Goal: Task Accomplishment & Management: Manage account settings

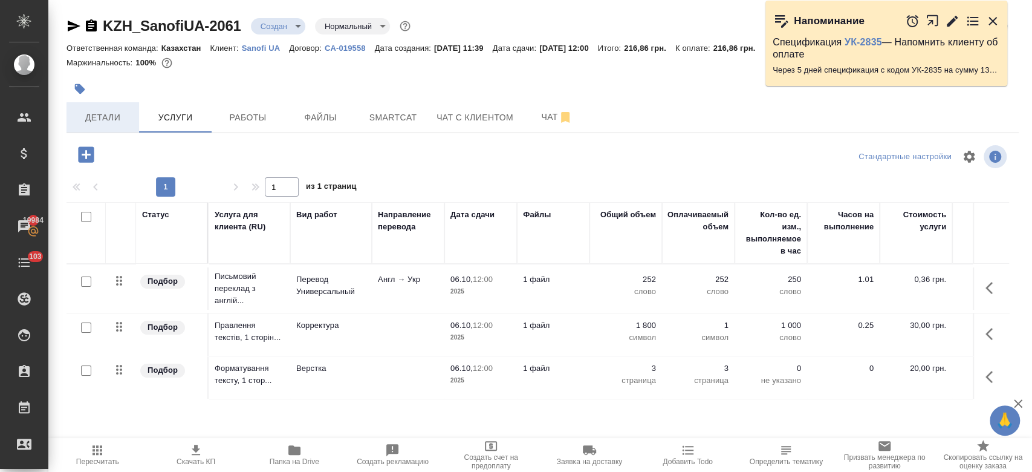
click at [101, 126] on button "Детали" at bounding box center [103, 117] width 73 height 30
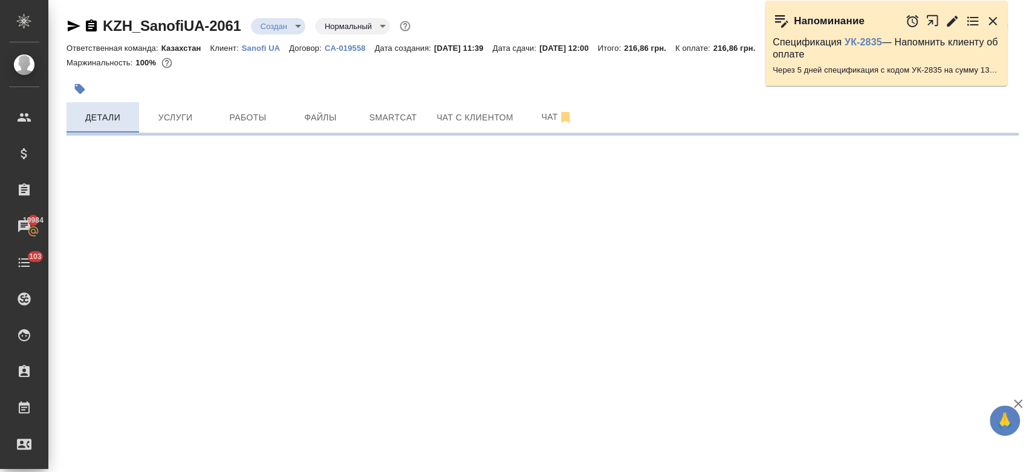
select select "RU"
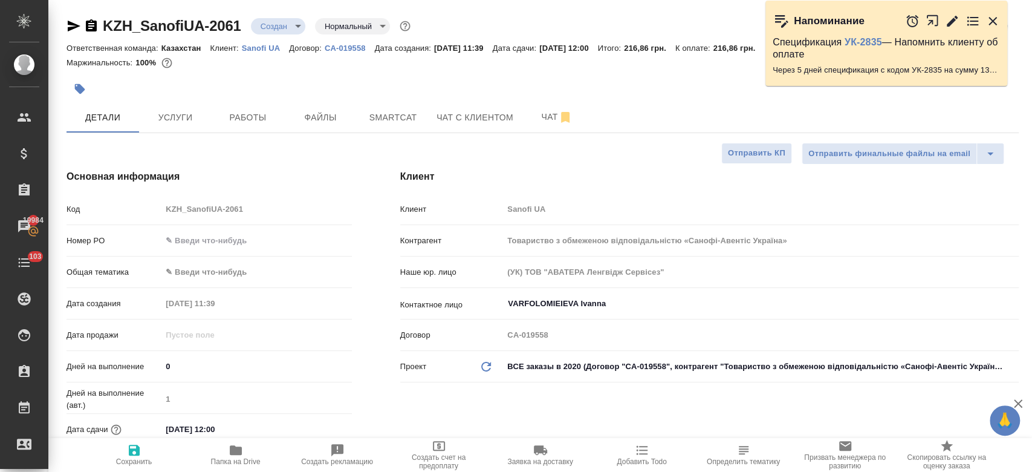
type textarea "x"
click at [211, 249] on div "Номер PO" at bounding box center [209, 240] width 285 height 21
click at [207, 243] on input "text" at bounding box center [256, 241] width 189 height 18
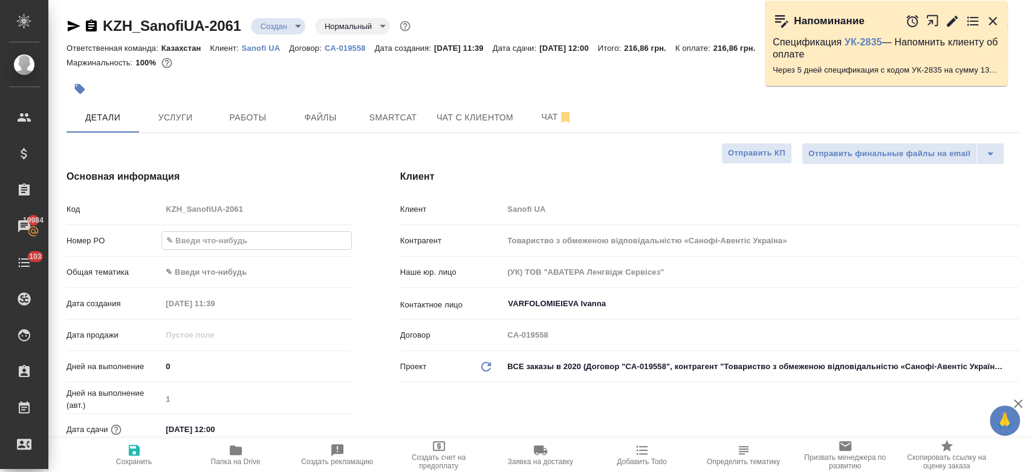
paste input "РО E005885804"
type input "РО E005885804"
type textarea "x"
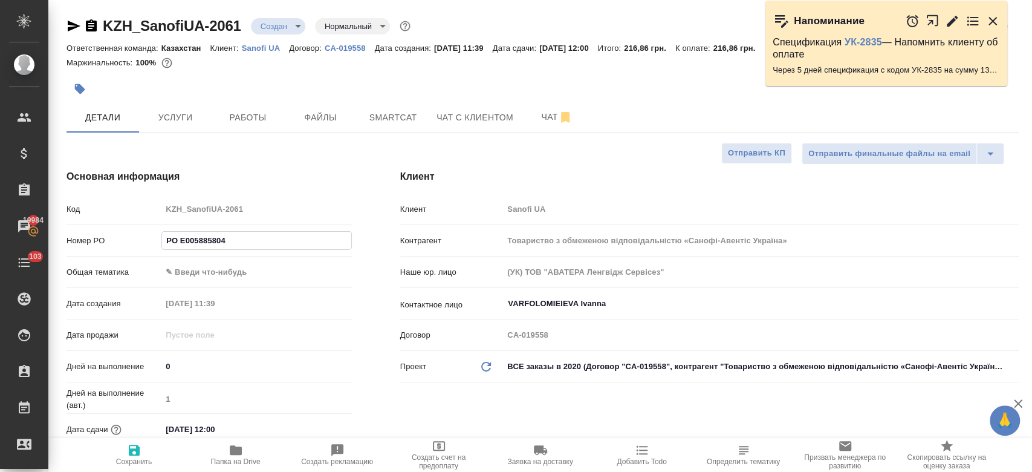
type input "РО E005885804"
click at [135, 457] on span "Сохранить" at bounding box center [134, 461] width 36 height 8
type textarea "x"
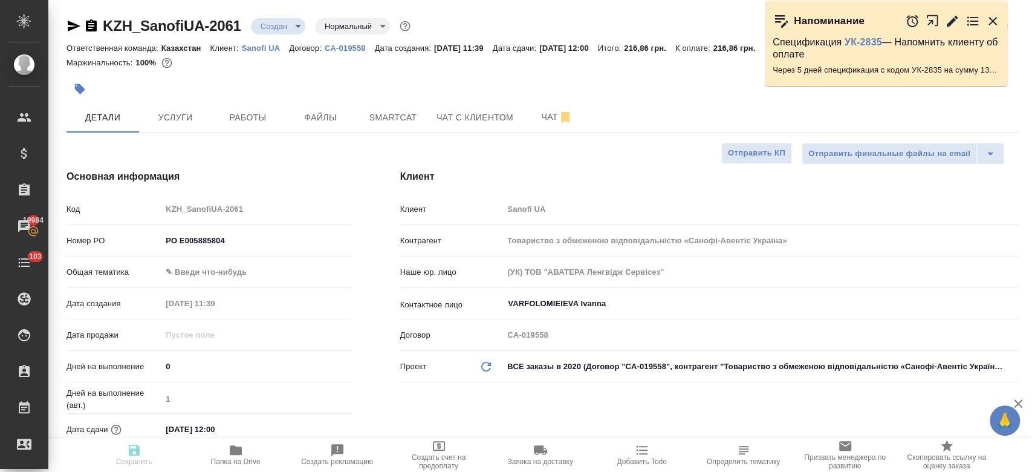
type textarea "x"
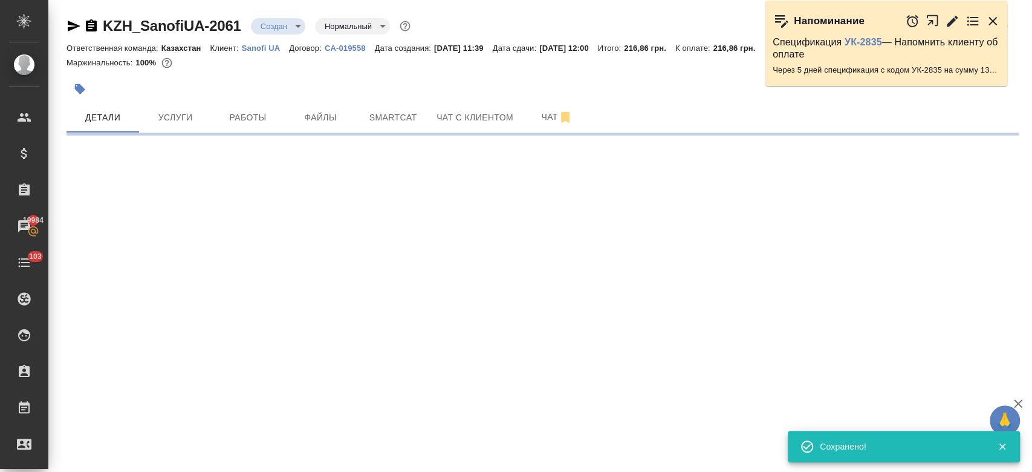
select select "RU"
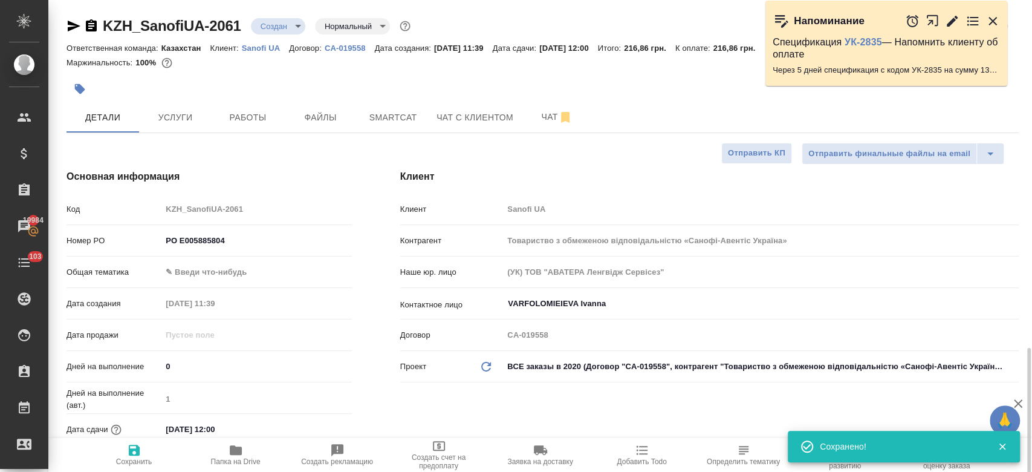
type textarea "x"
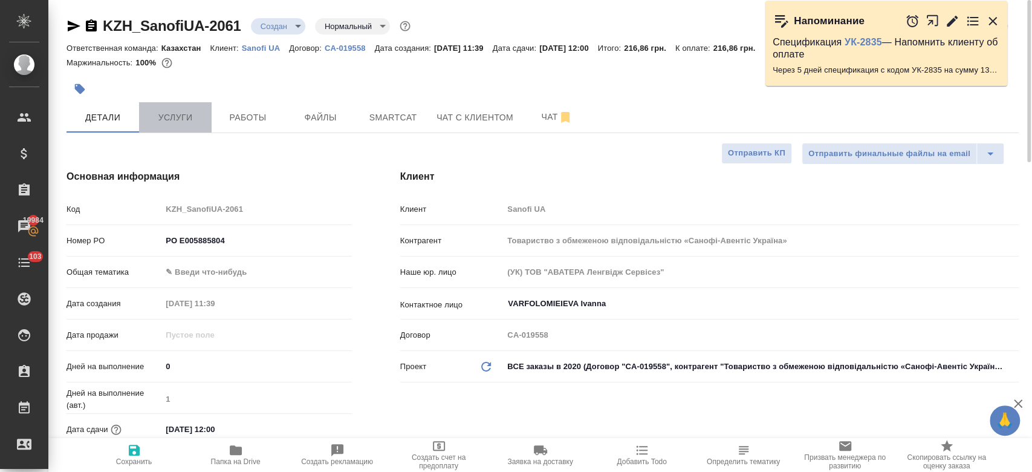
click at [177, 116] on span "Услуги" at bounding box center [175, 117] width 58 height 15
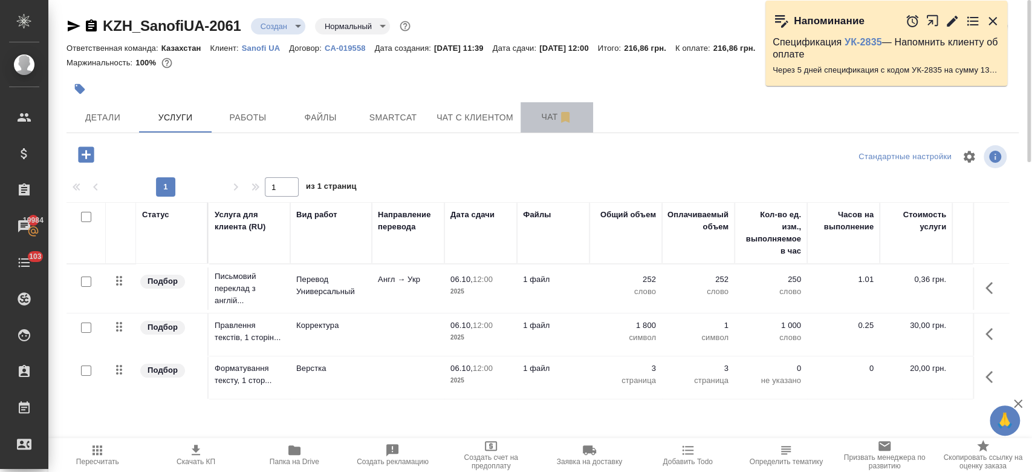
click at [544, 115] on span "Чат" at bounding box center [557, 116] width 58 height 15
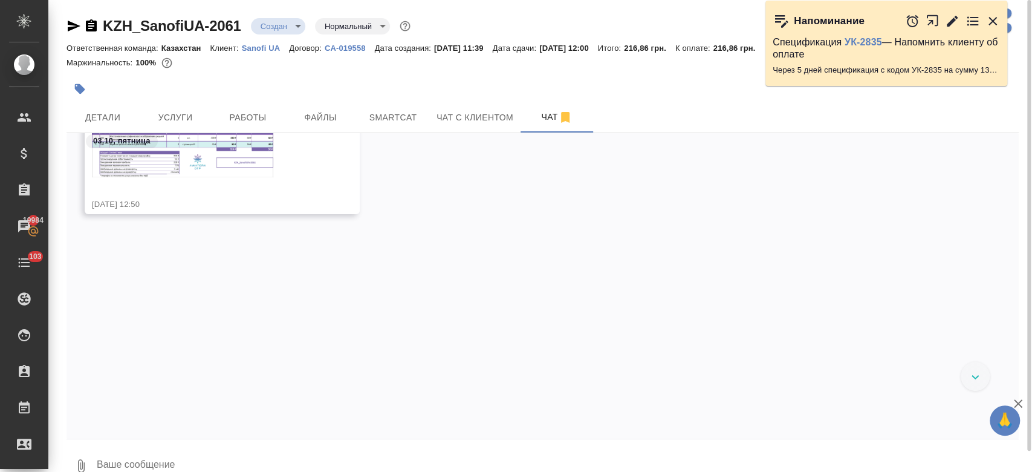
scroll to position [158, 0]
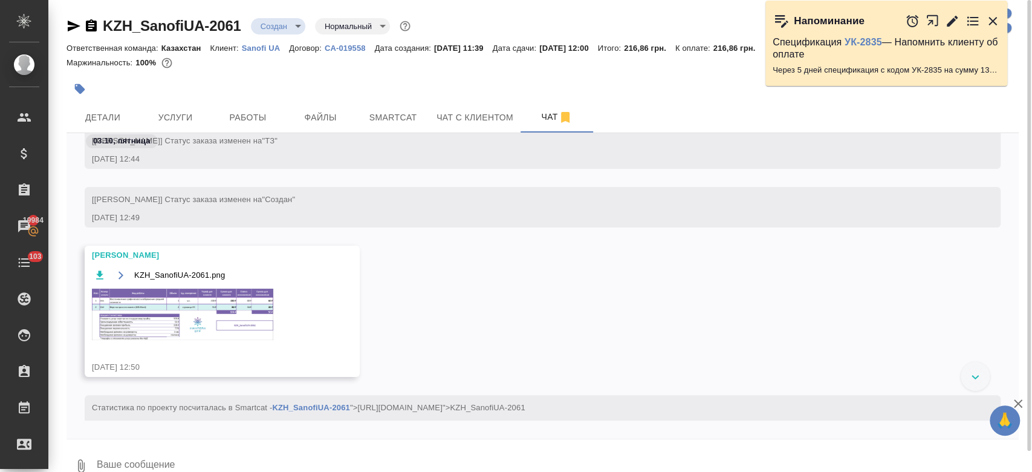
click at [163, 340] on img at bounding box center [182, 313] width 181 height 51
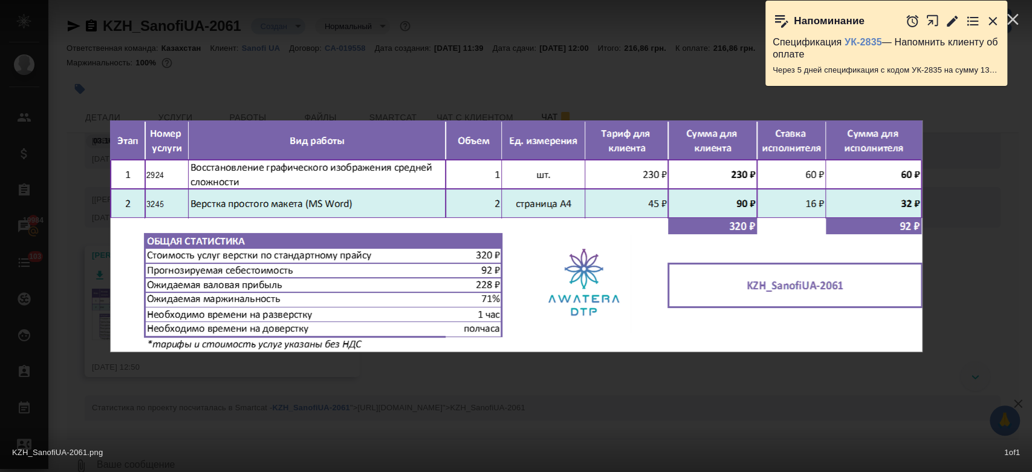
click at [1017, 24] on div "Напоминание Спецификация УК-2835 — Напомнить клиенту об оплате Через 5 дней спе…" at bounding box center [892, 46] width 255 height 91
click at [169, 123] on img at bounding box center [516, 236] width 813 height 232
click at [996, 19] on icon "button" at bounding box center [993, 21] width 15 height 15
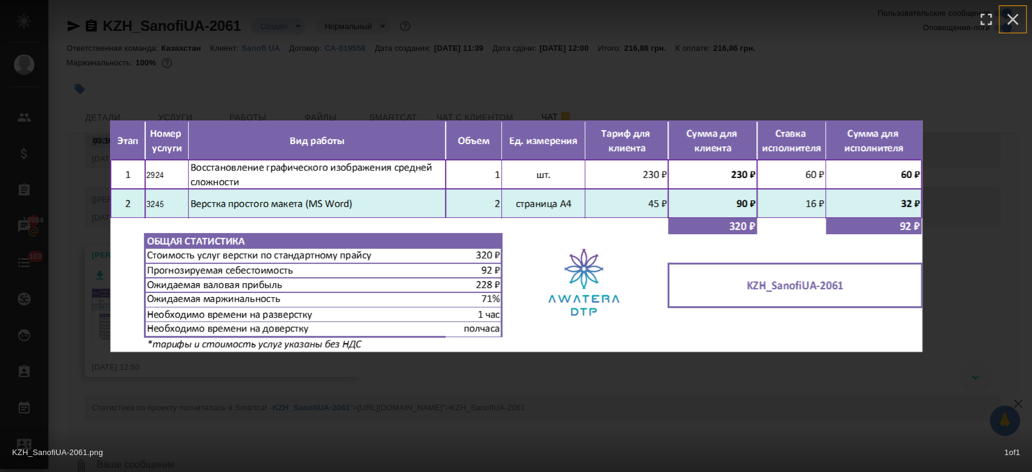
click at [1007, 16] on icon "button" at bounding box center [1012, 19] width 19 height 19
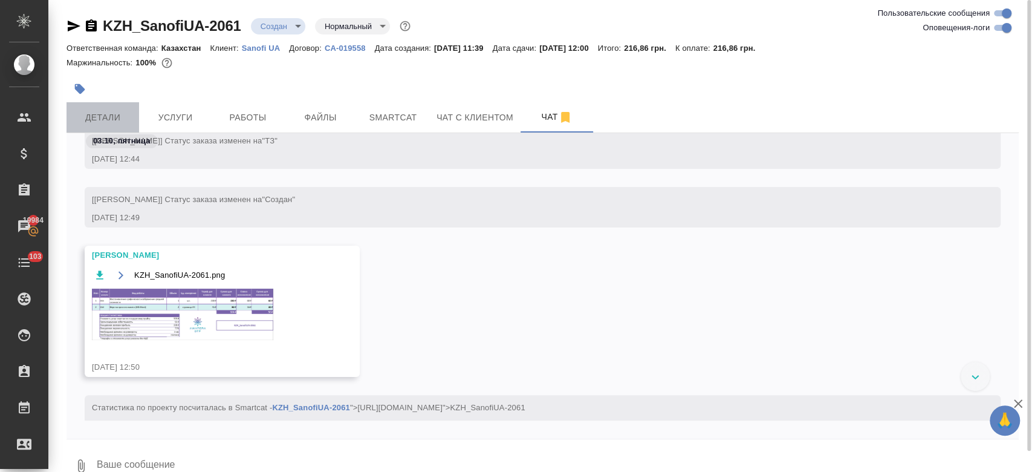
click at [98, 126] on button "Детали" at bounding box center [103, 117] width 73 height 30
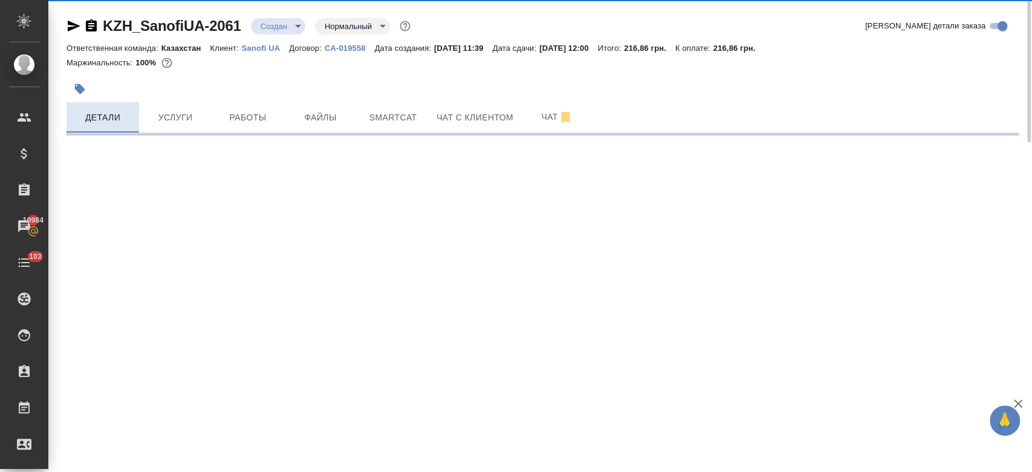
select select "RU"
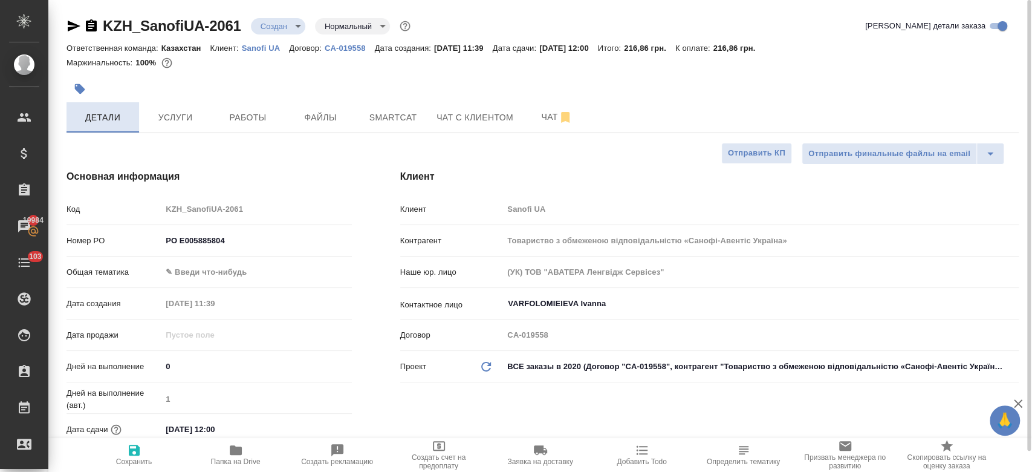
type textarea "x"
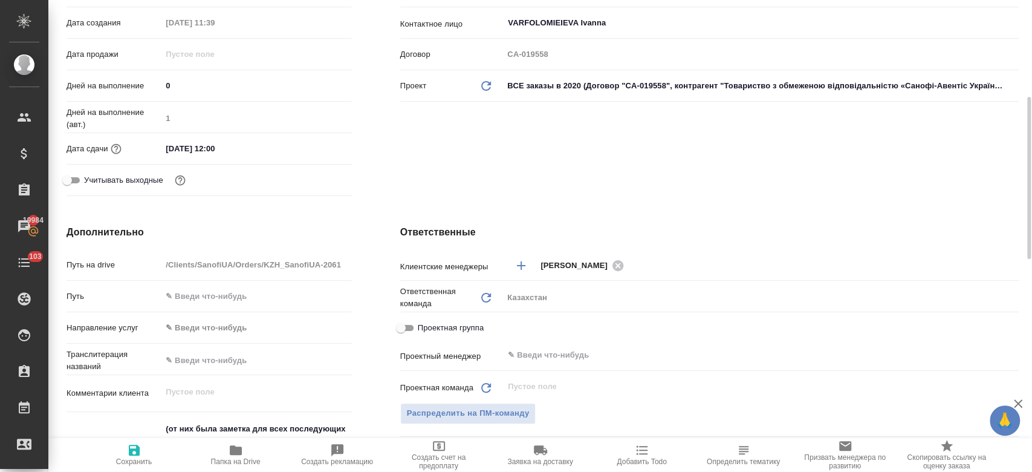
scroll to position [283, 0]
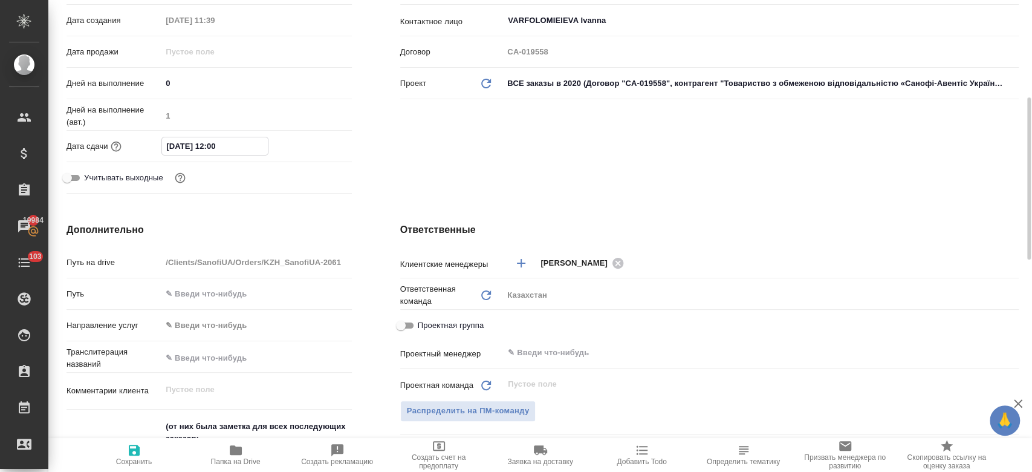
click at [193, 138] on input "06.10.2025 12:00" at bounding box center [215, 146] width 106 height 18
click at [311, 143] on icon "button" at bounding box center [316, 145] width 11 height 12
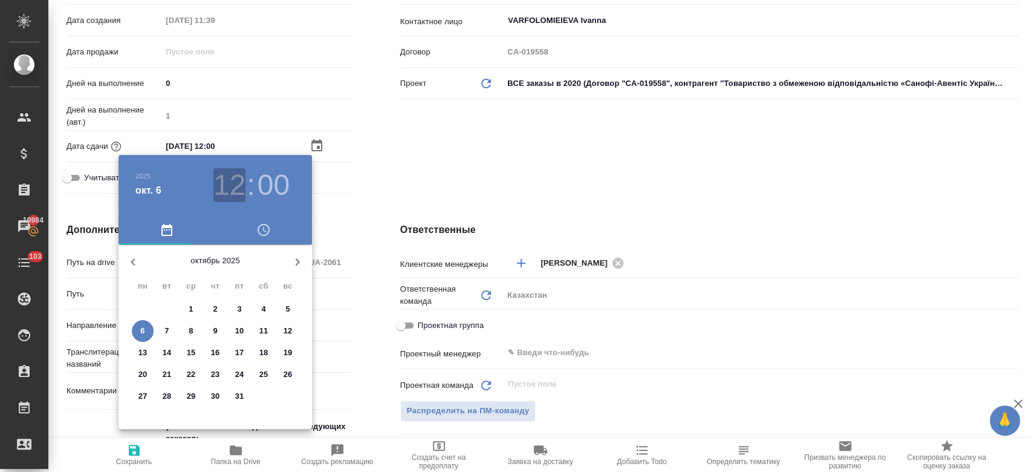
click at [237, 193] on h3 "12" at bounding box center [229, 185] width 32 height 34
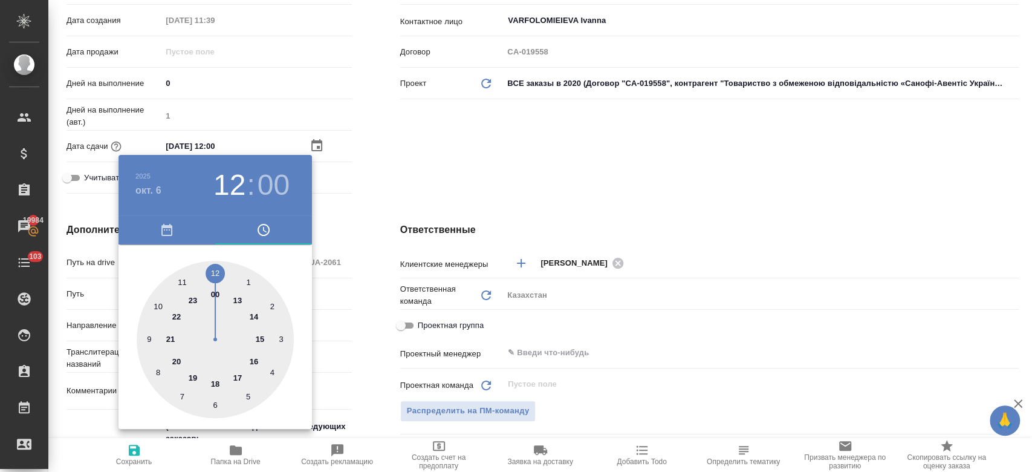
click at [213, 381] on div at bounding box center [215, 339] width 157 height 157
type input "[DATE] 18:00"
type textarea "x"
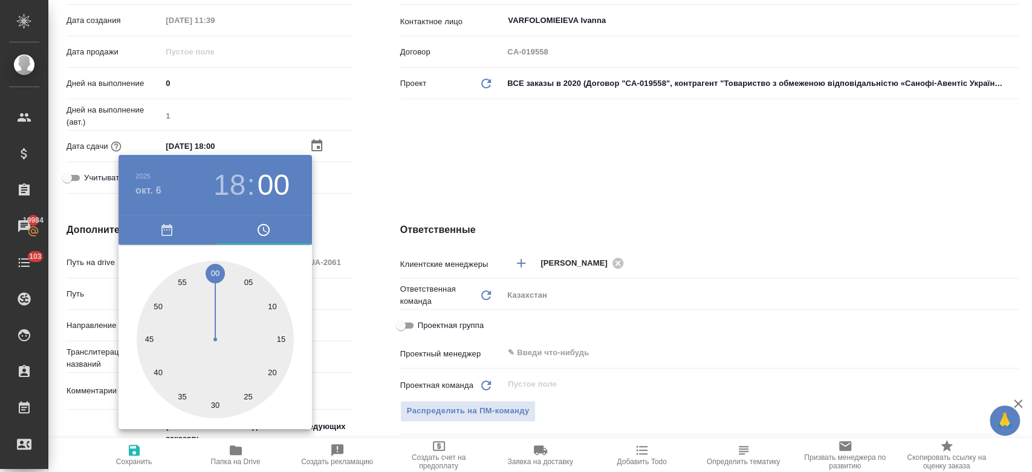
click at [378, 187] on div at bounding box center [516, 236] width 1032 height 472
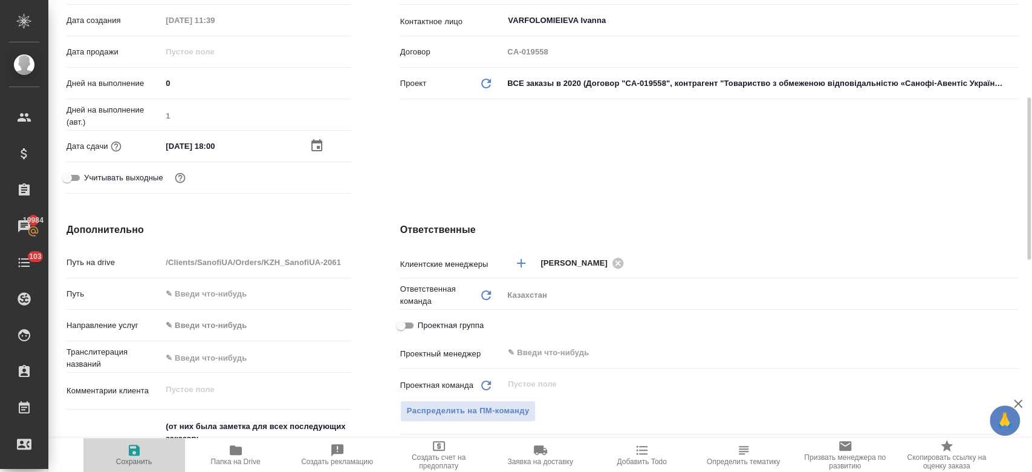
click at [132, 446] on icon "button" at bounding box center [134, 449] width 11 height 11
type textarea "x"
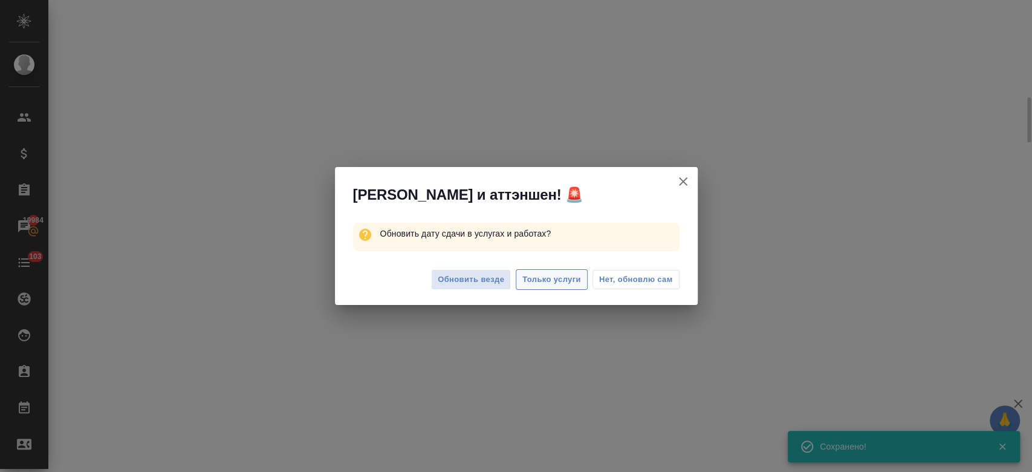
select select "RU"
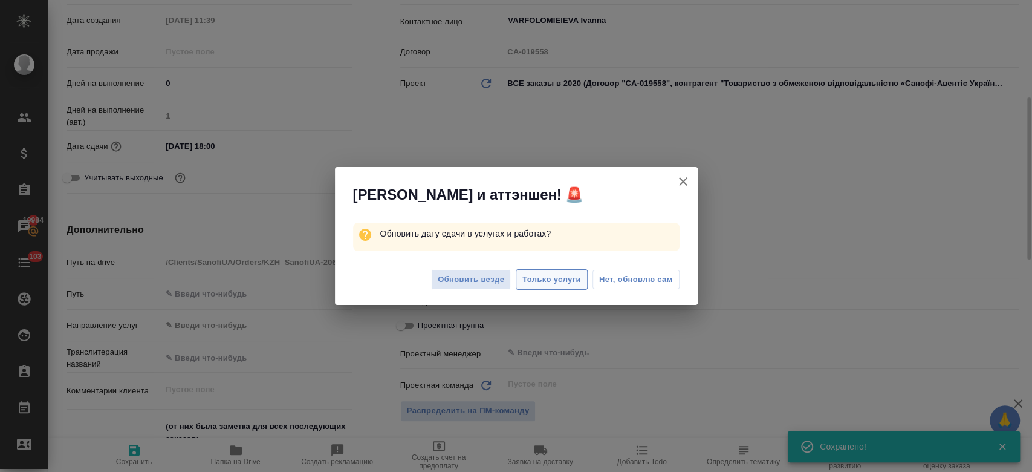
type textarea "x"
click at [545, 278] on span "Только услуги" at bounding box center [551, 280] width 59 height 14
type textarea "x"
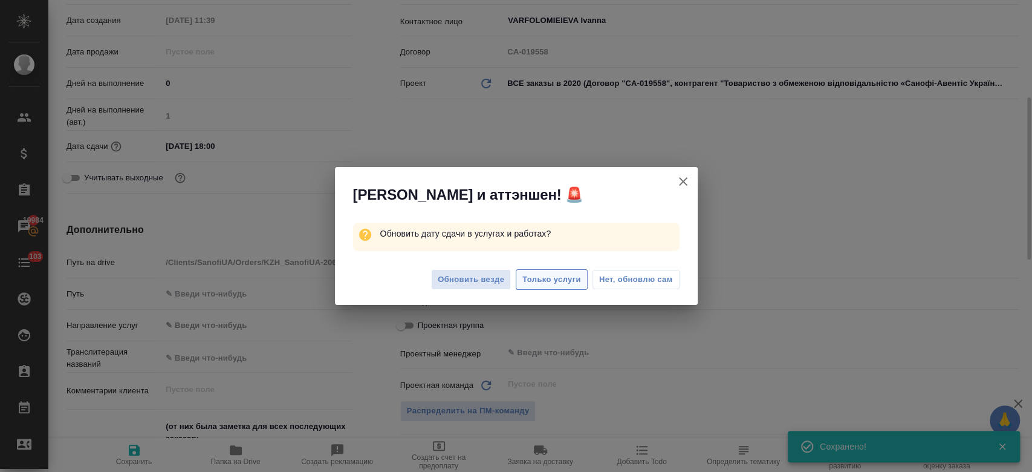
type textarea "x"
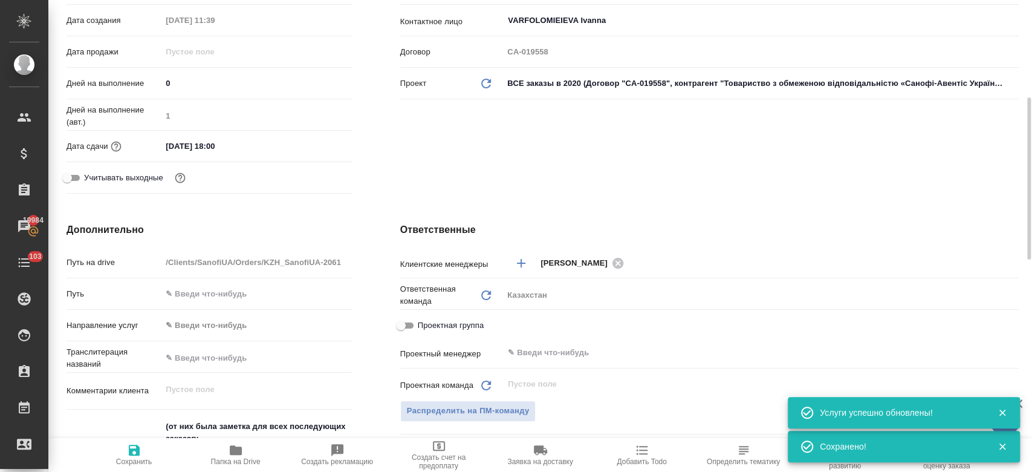
scroll to position [0, 0]
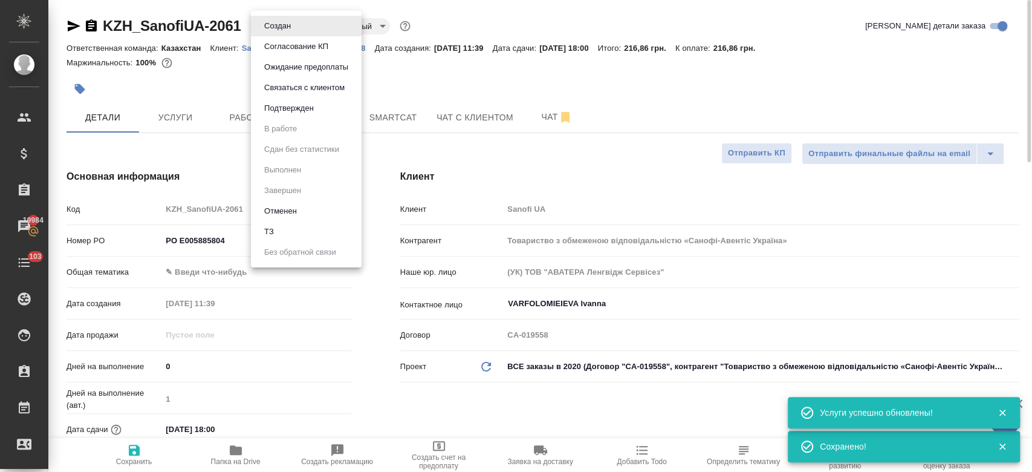
click at [285, 25] on body "🙏 .cls-1 fill:#fff; AWATERA Kosherbayeva Nazerke Клиенты Спецификации Заказы 19…" at bounding box center [516, 236] width 1032 height 472
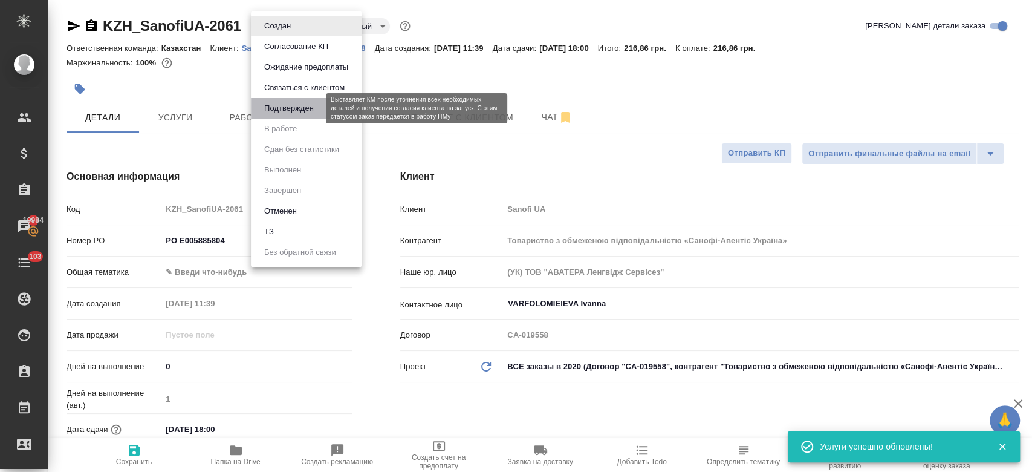
click at [285, 107] on button "Подтвержден" at bounding box center [289, 108] width 57 height 13
type textarea "x"
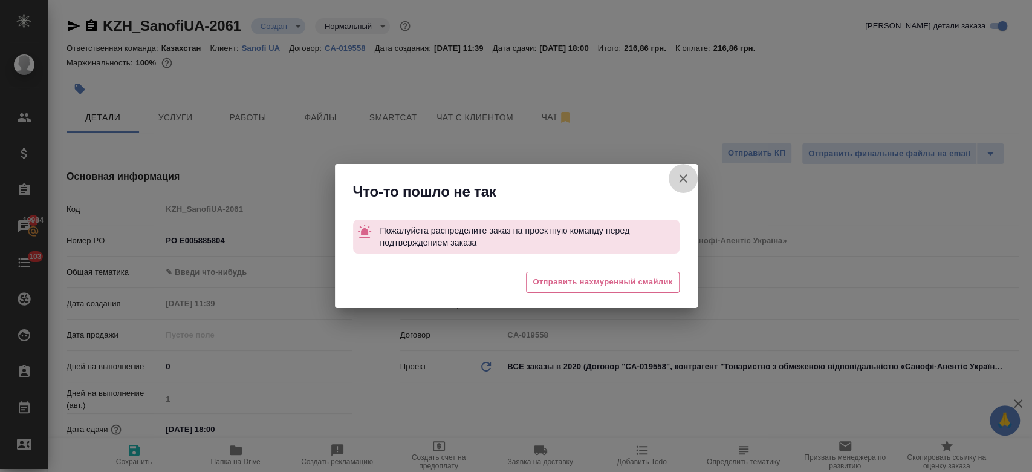
click at [692, 181] on button "Клиент не указал номер" at bounding box center [683, 178] width 29 height 29
type textarea "x"
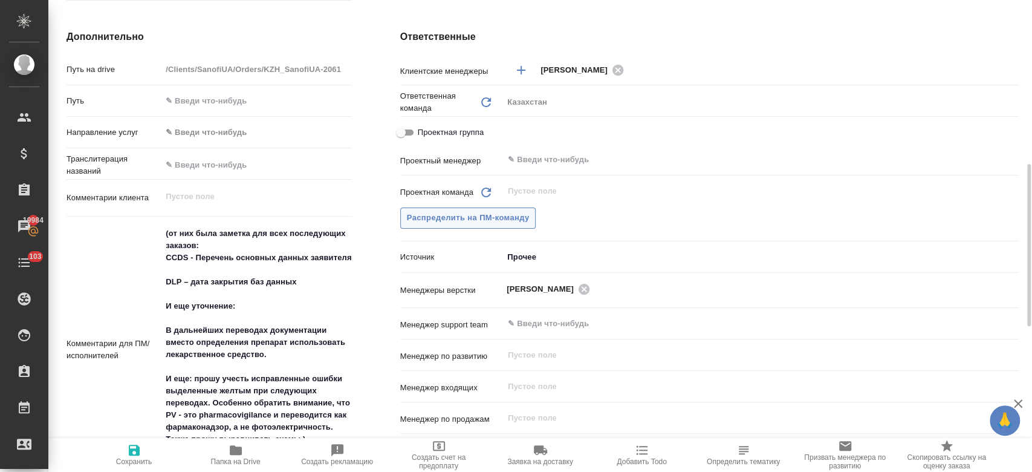
scroll to position [476, 0]
click at [488, 213] on span "Распределить на ПМ-команду" at bounding box center [468, 217] width 123 height 14
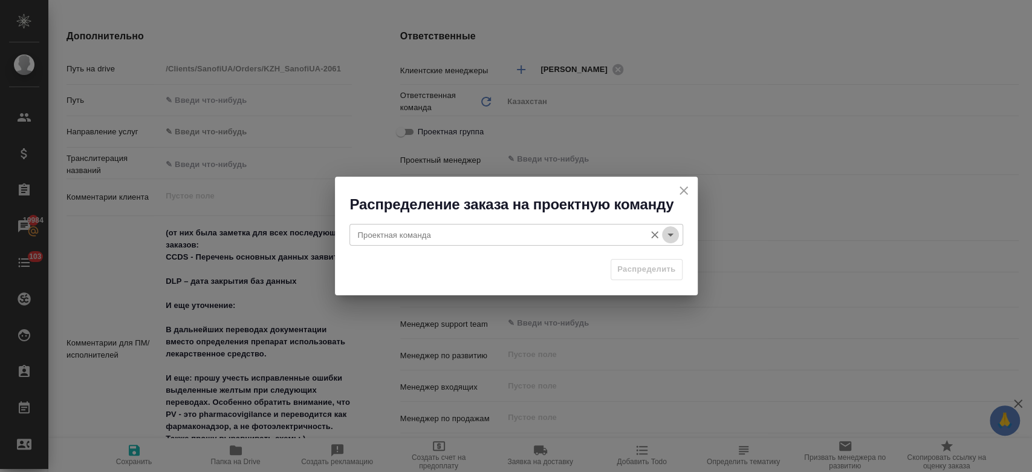
click at [673, 229] on icon "Open" at bounding box center [670, 234] width 15 height 15
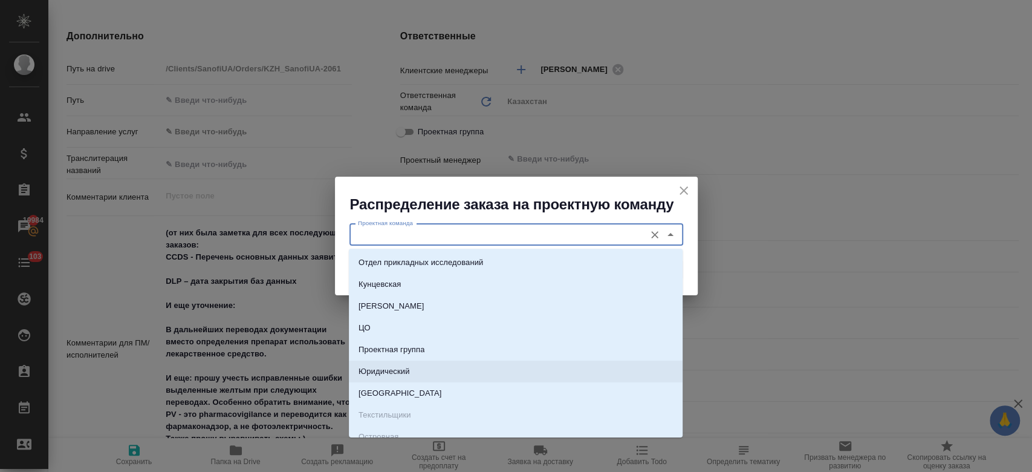
click at [532, 369] on li "Юридический" at bounding box center [516, 371] width 334 height 22
type input "Юридический"
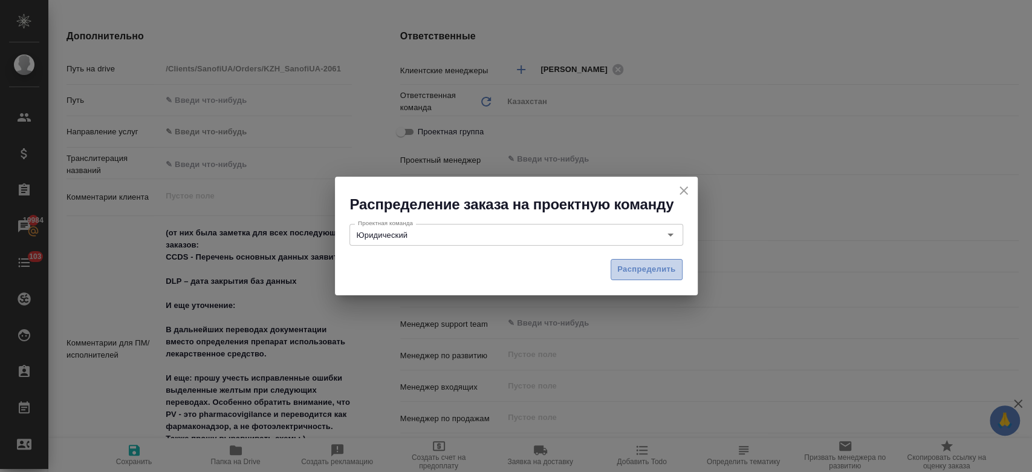
click at [652, 259] on button "Распределить" at bounding box center [647, 269] width 72 height 21
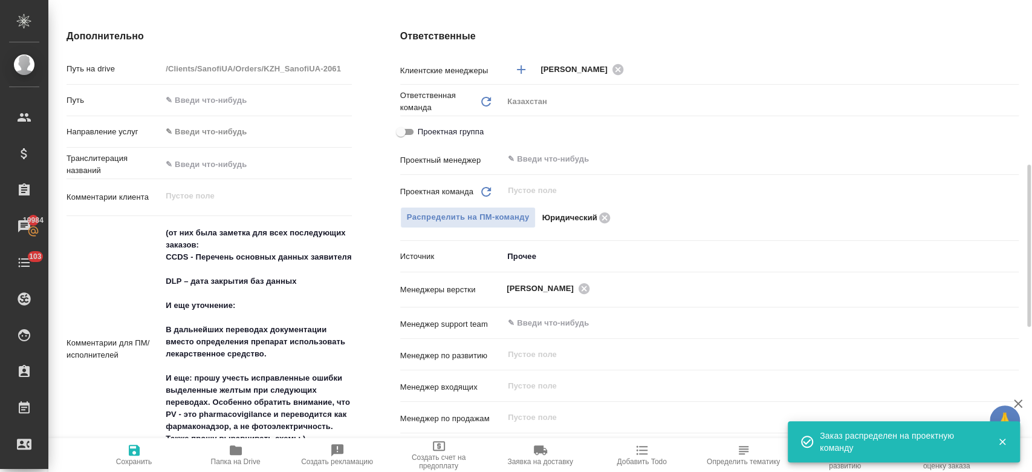
type textarea "x"
click at [143, 451] on span "Сохранить" at bounding box center [134, 454] width 87 height 23
type textarea "x"
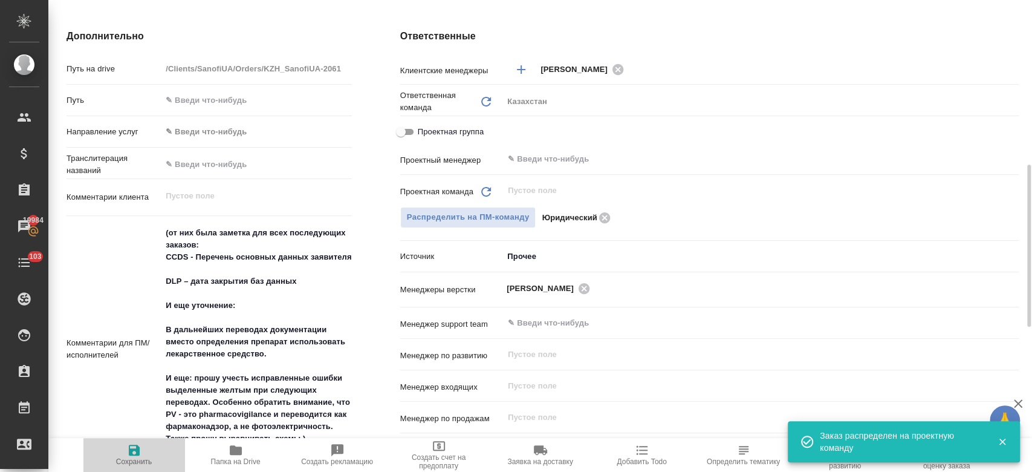
type textarea "x"
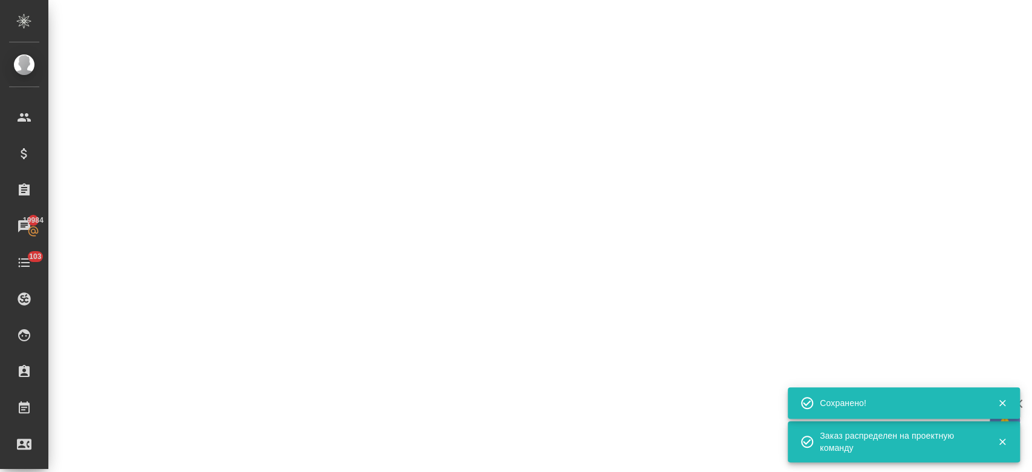
select select "RU"
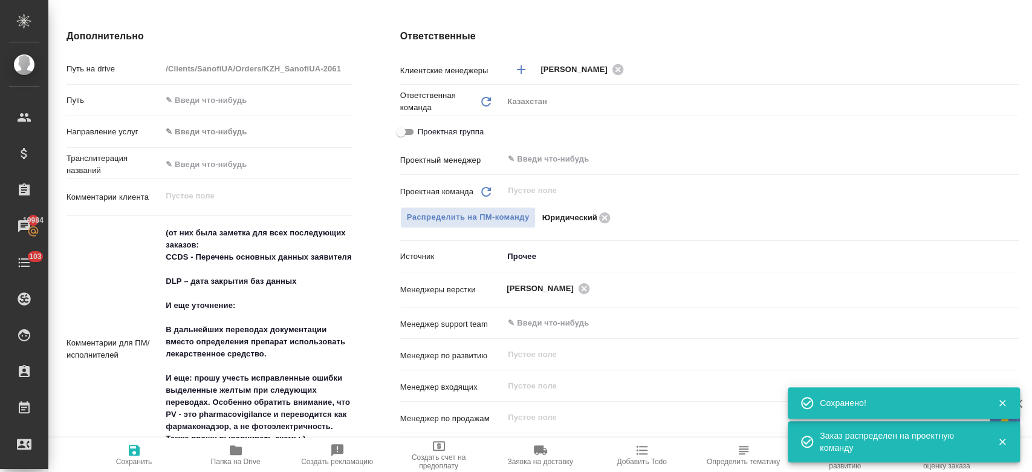
scroll to position [0, 0]
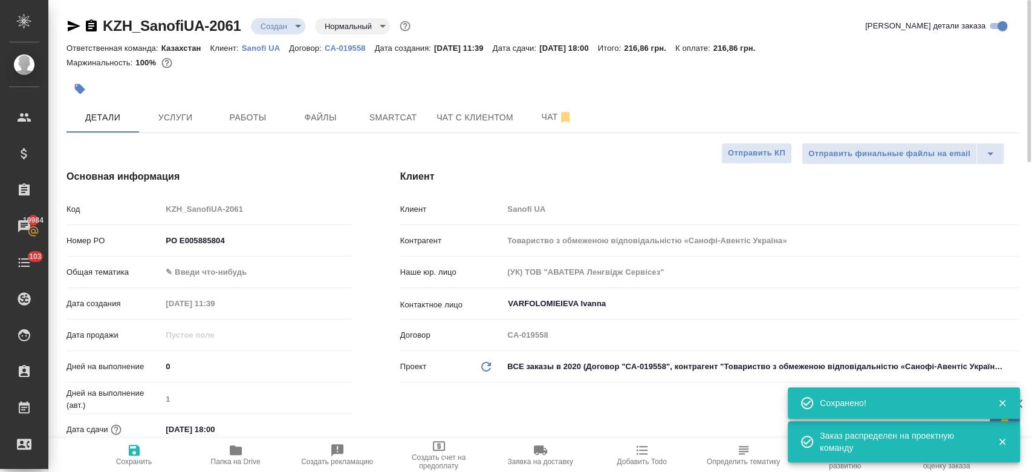
type textarea "x"
click at [271, 33] on body "🙏 .cls-1 fill:#fff; AWATERA Kosherbayeva Nazerke Клиенты Спецификации Заказы 19…" at bounding box center [516, 236] width 1032 height 472
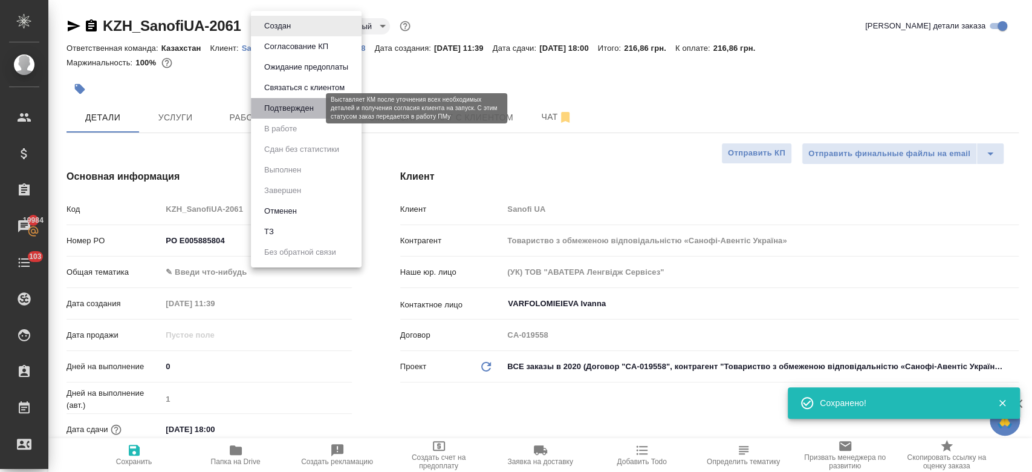
click at [287, 107] on button "Подтвержден" at bounding box center [289, 108] width 57 height 13
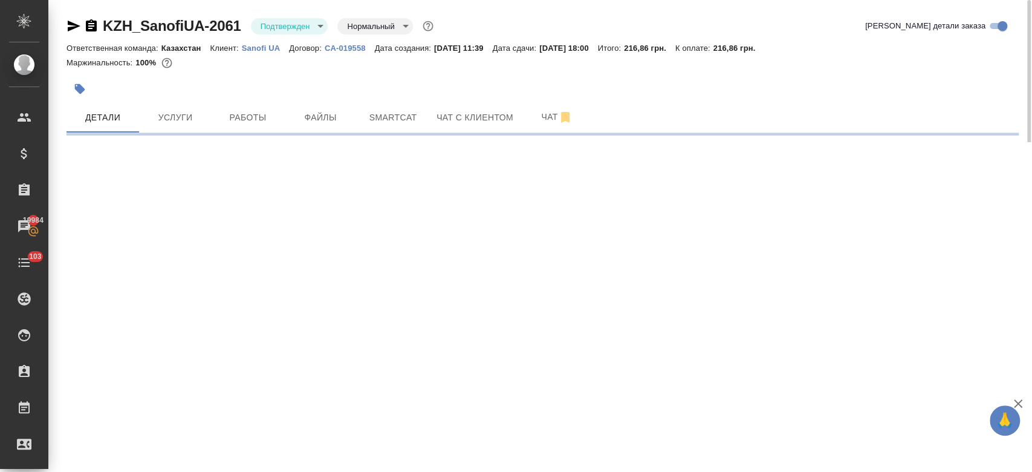
click at [73, 30] on icon "button" at bounding box center [74, 26] width 15 height 15
select select "RU"
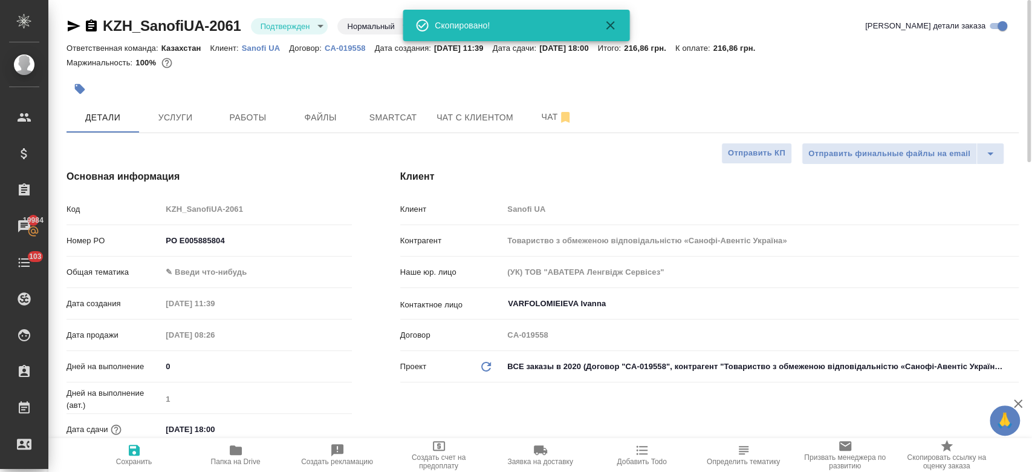
type textarea "x"
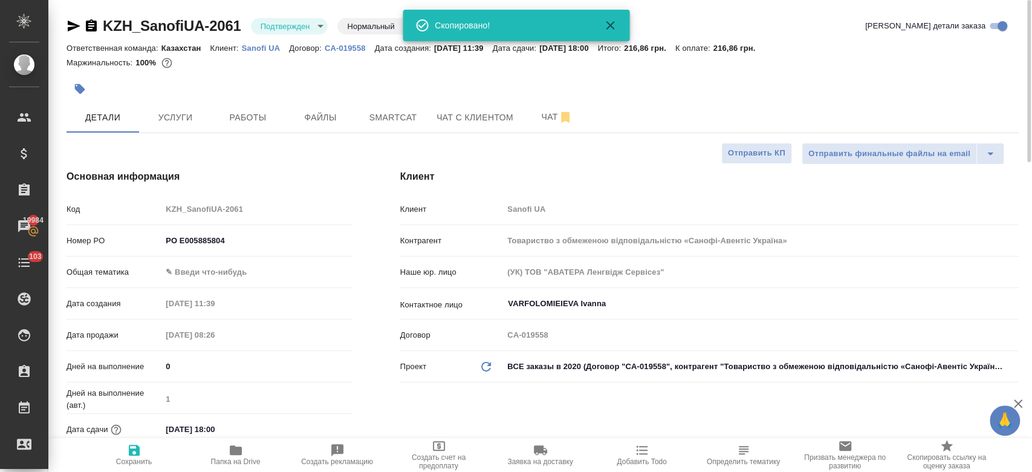
type textarea "x"
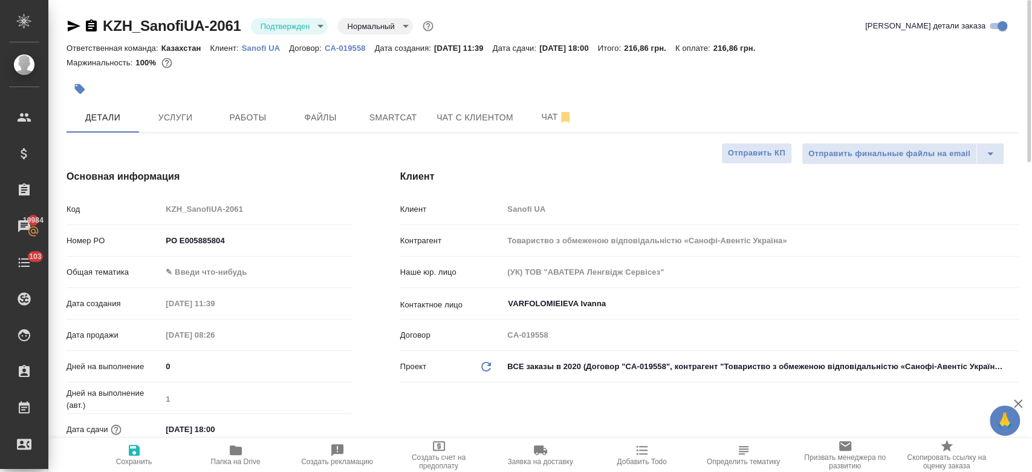
click at [261, 79] on div at bounding box center [384, 89] width 635 height 27
select select "RU"
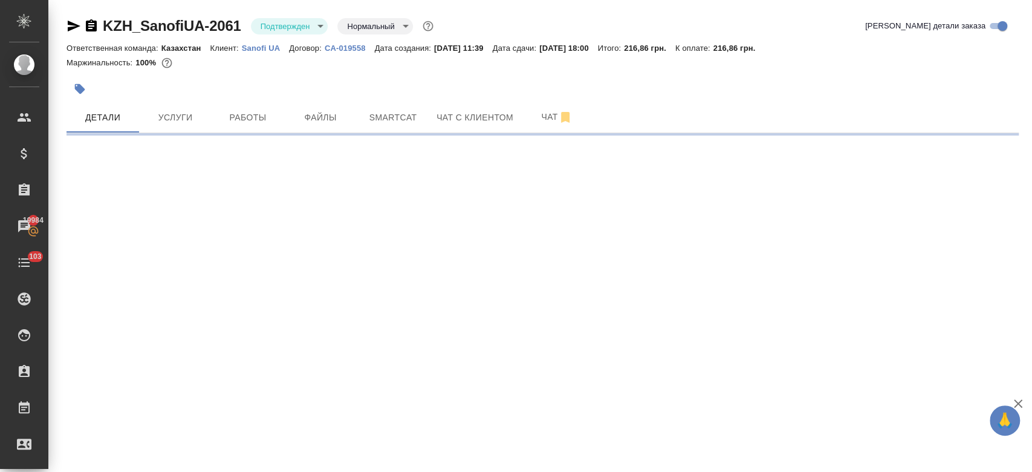
select select "RU"
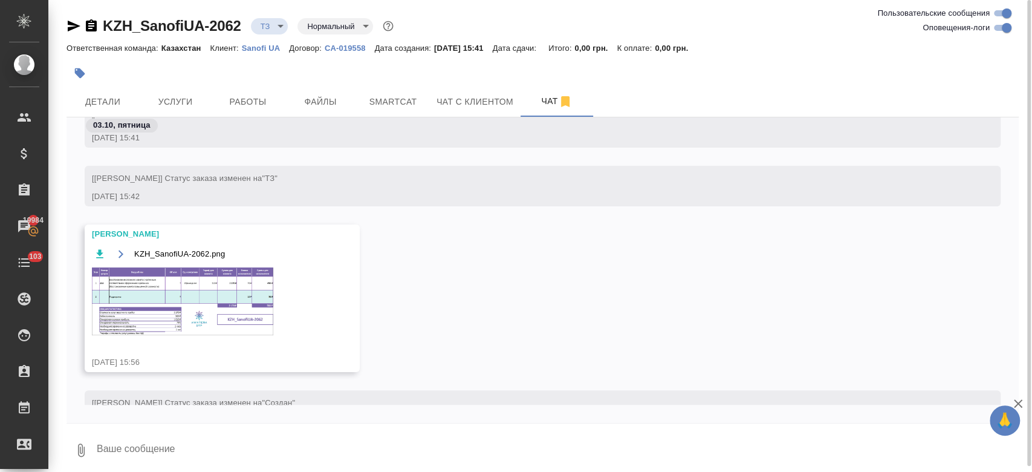
scroll to position [173, 0]
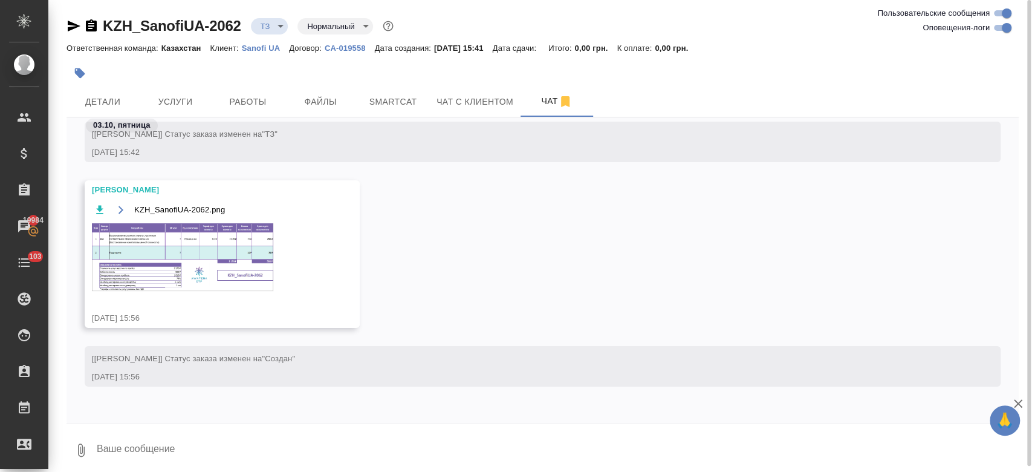
click at [250, 276] on img at bounding box center [182, 257] width 181 height 68
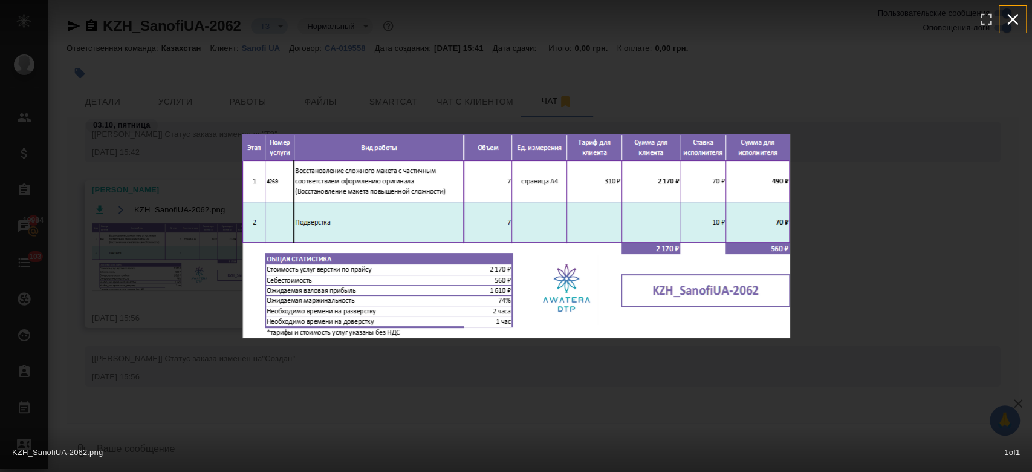
click at [1017, 24] on icon "button" at bounding box center [1012, 19] width 11 height 11
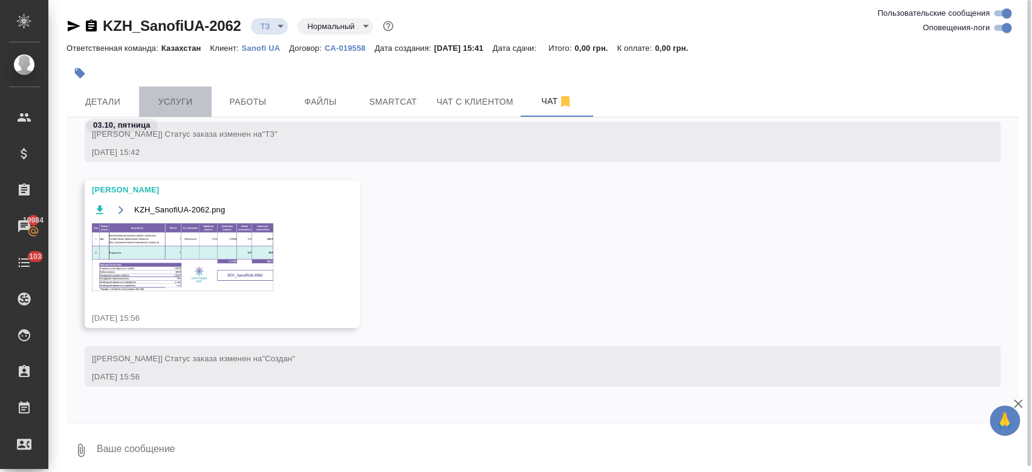
click at [187, 103] on span "Услуги" at bounding box center [175, 101] width 58 height 15
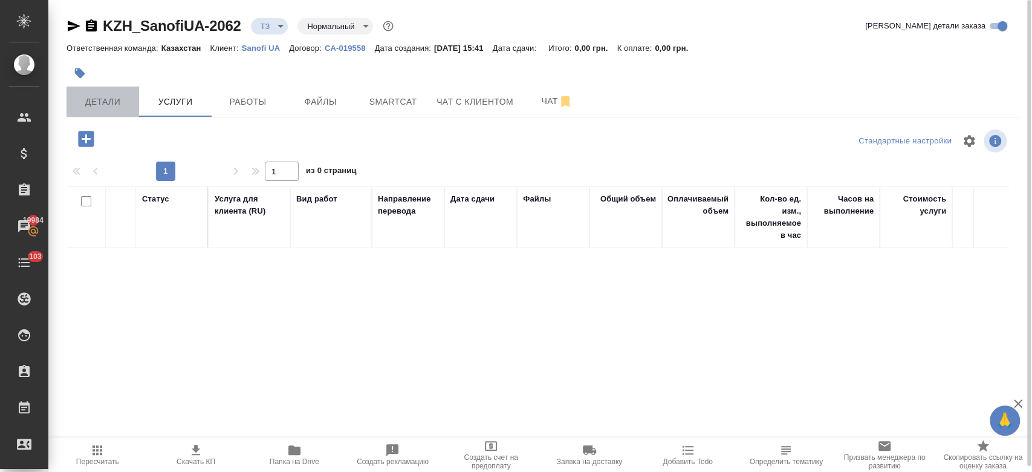
click at [97, 105] on span "Детали" at bounding box center [103, 101] width 58 height 15
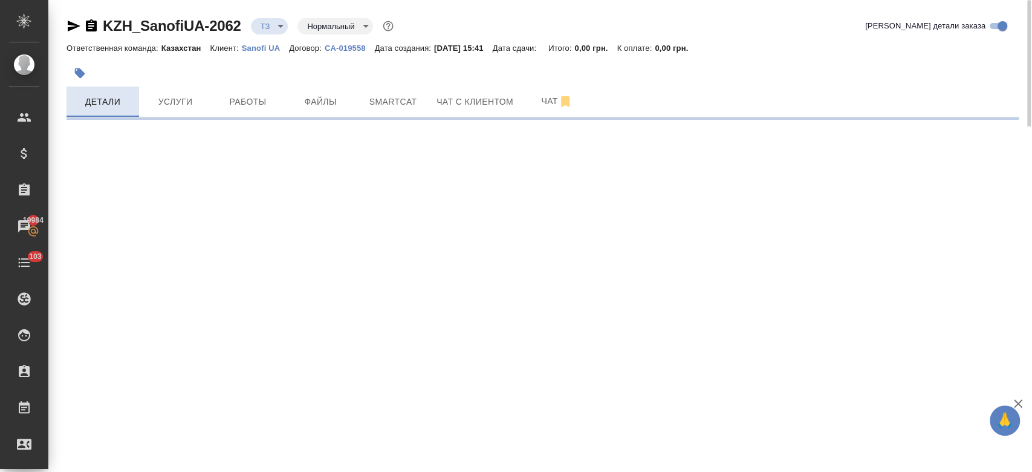
select select "RU"
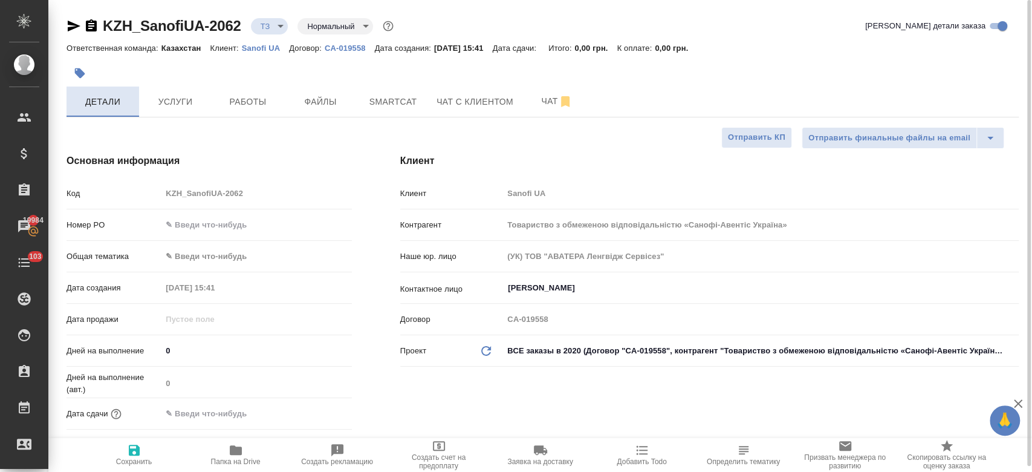
type textarea "x"
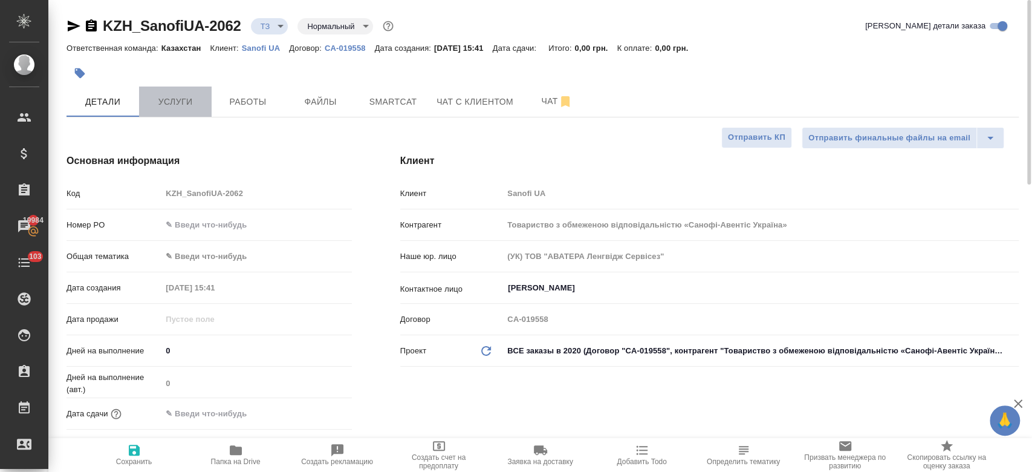
click at [173, 112] on button "Услуги" at bounding box center [175, 101] width 73 height 30
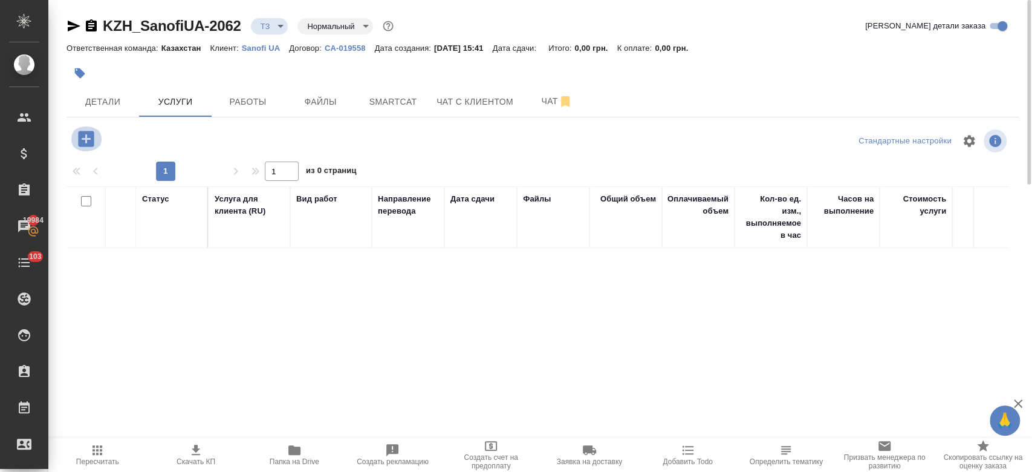
click at [88, 138] on icon "button" at bounding box center [86, 139] width 16 height 16
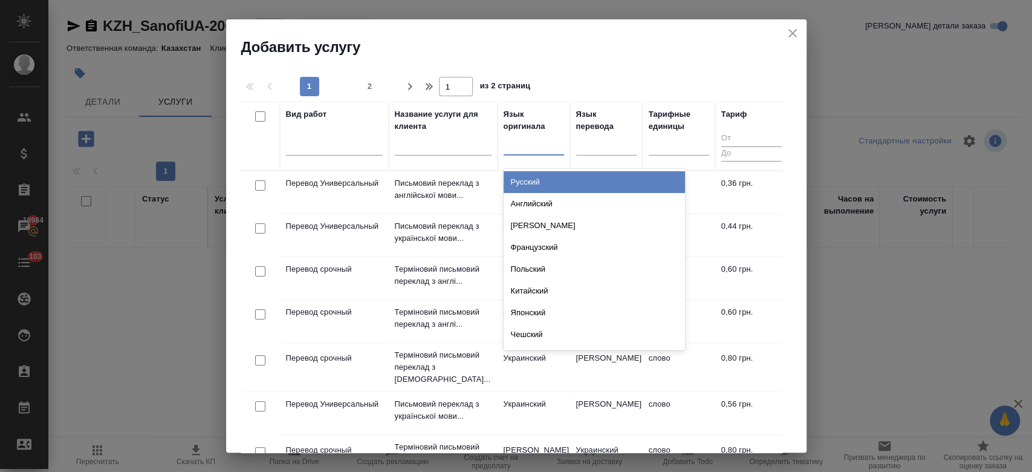
click at [542, 147] on div at bounding box center [534, 143] width 60 height 18
type input "анг"
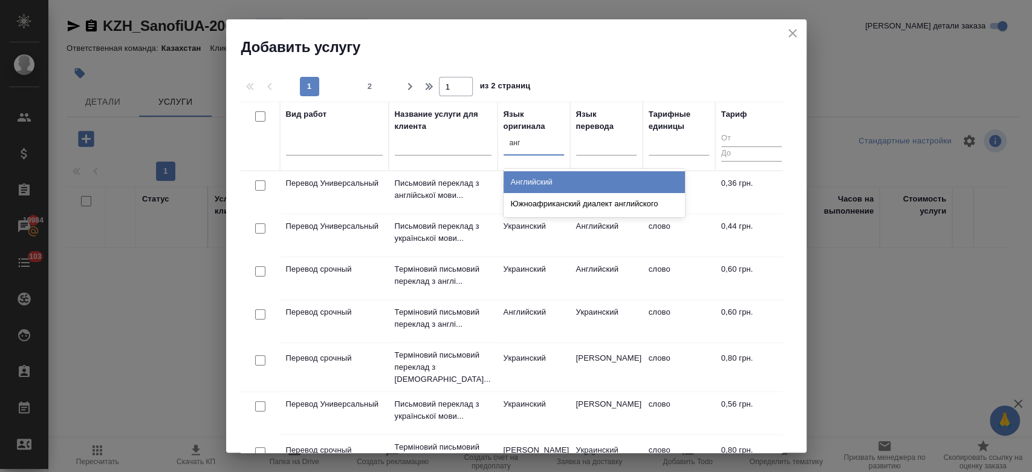
click at [540, 188] on div "Английский" at bounding box center [594, 182] width 181 height 22
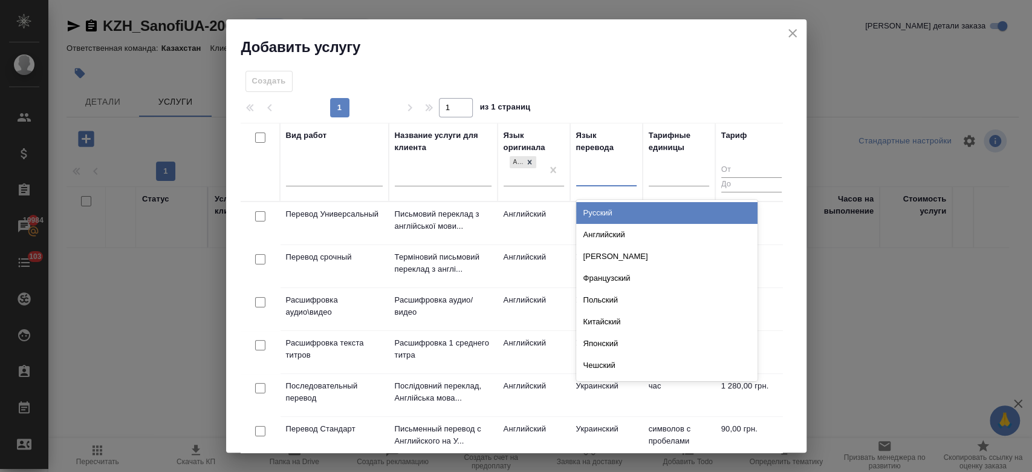
click at [594, 168] on div at bounding box center [606, 175] width 60 height 18
type input "укр"
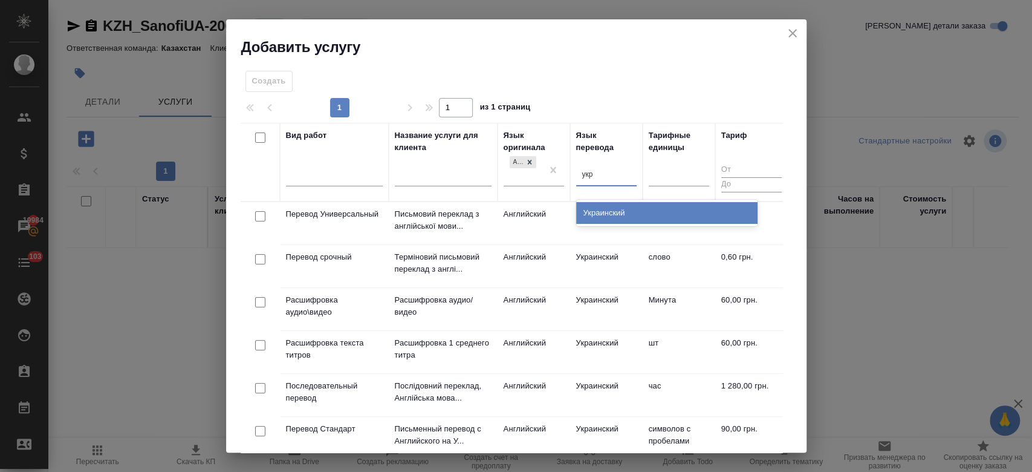
click at [607, 215] on div "Украинский" at bounding box center [666, 213] width 181 height 22
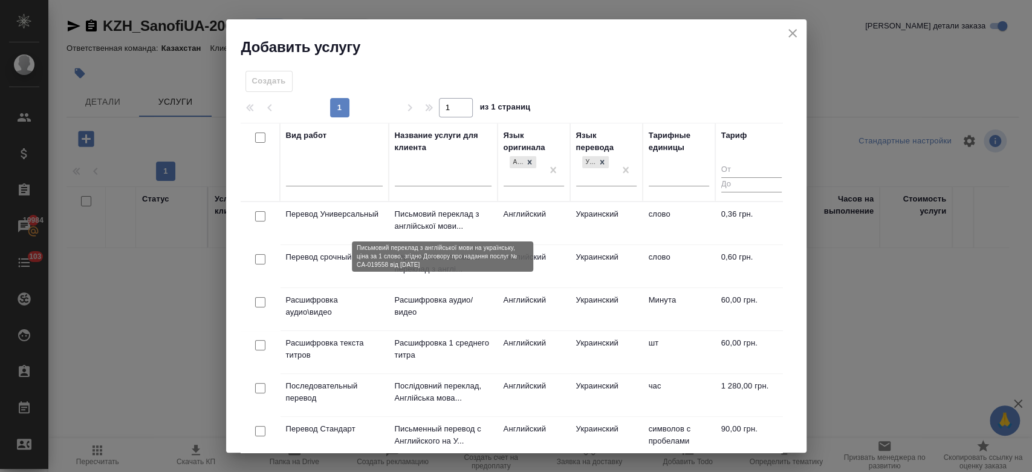
click at [446, 217] on p "Письмовий переклад з англійської мови..." at bounding box center [443, 220] width 97 height 24
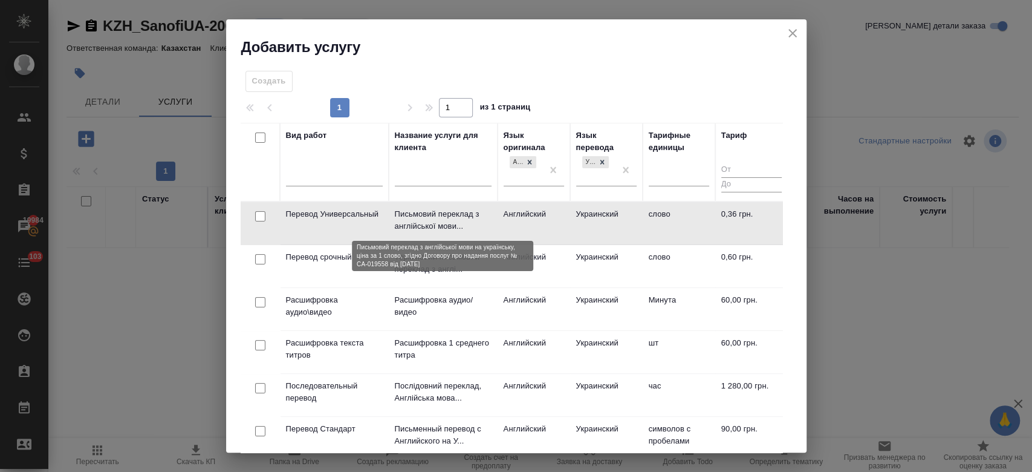
click at [446, 217] on p "Письмовий переклад з англійської мови..." at bounding box center [443, 220] width 97 height 24
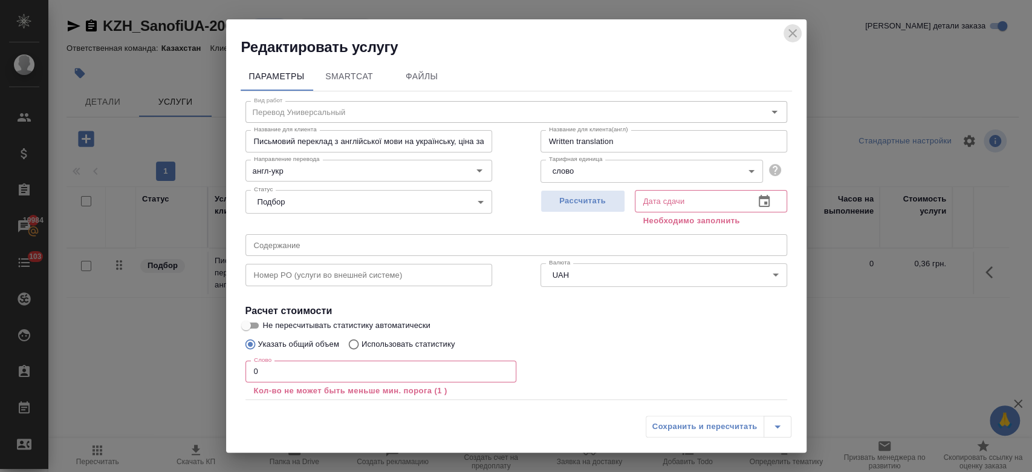
click at [790, 39] on icon "close" at bounding box center [792, 33] width 15 height 15
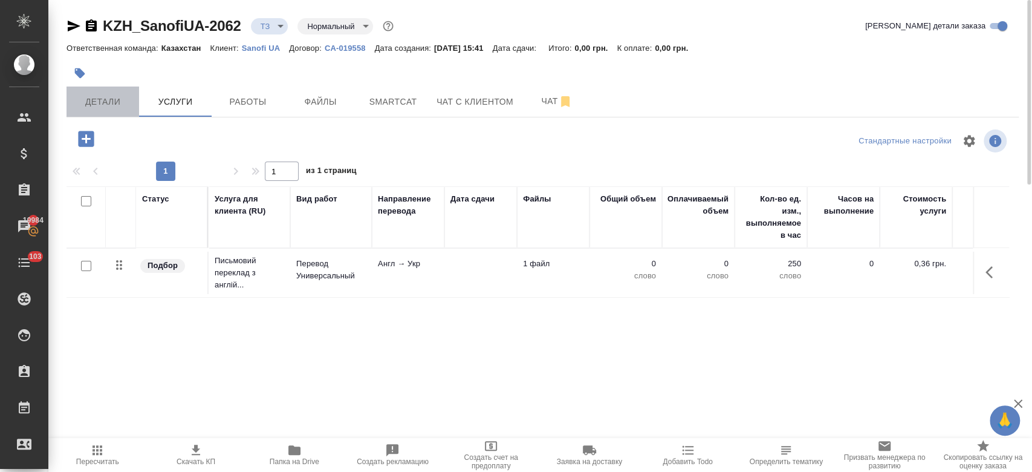
click at [108, 102] on span "Детали" at bounding box center [103, 101] width 58 height 15
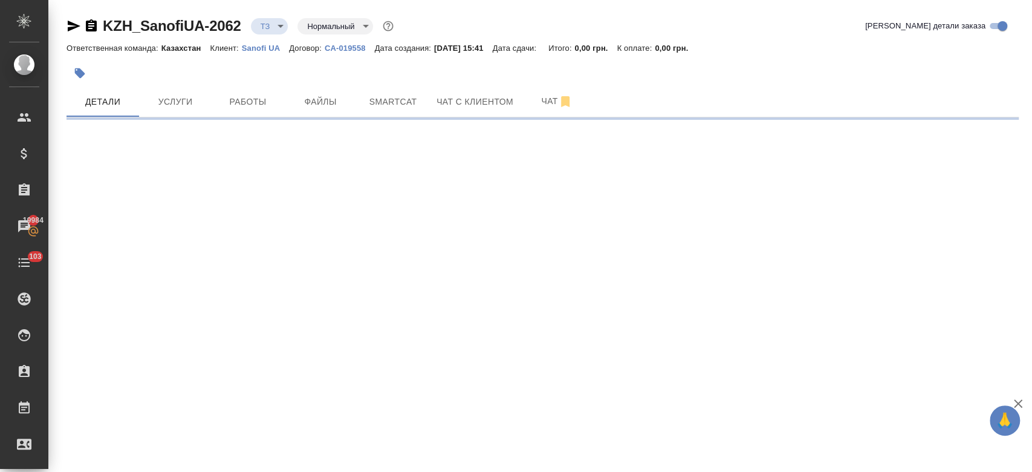
select select "RU"
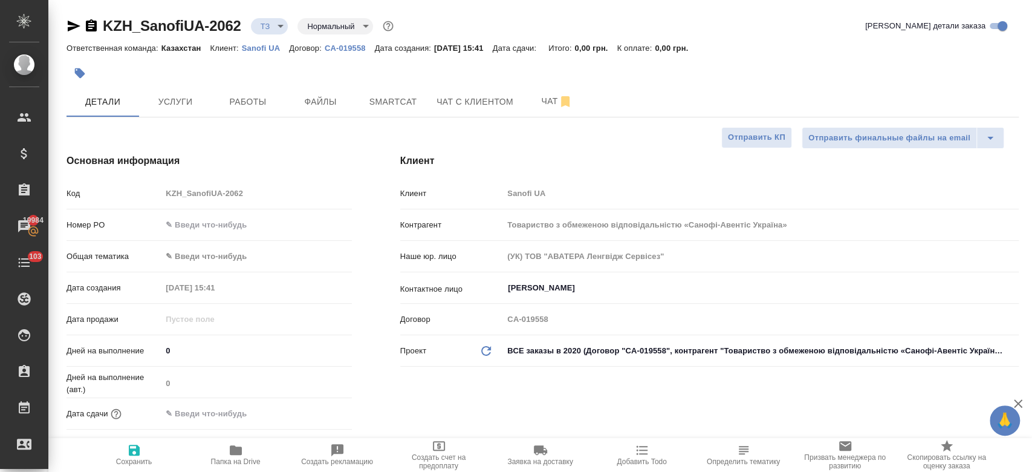
type textarea "x"
click at [524, 114] on button "Чат" at bounding box center [557, 101] width 73 height 30
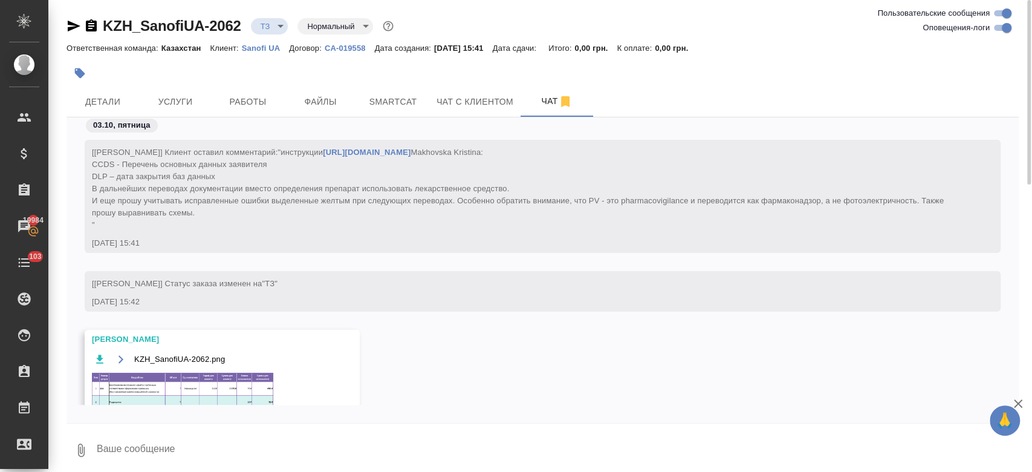
scroll to position [105, 0]
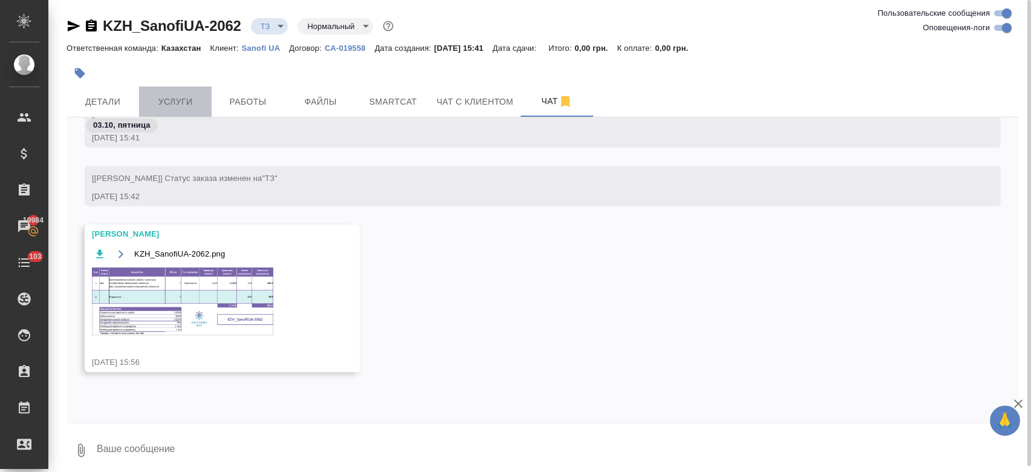
click at [204, 108] on span "Услуги" at bounding box center [175, 101] width 58 height 15
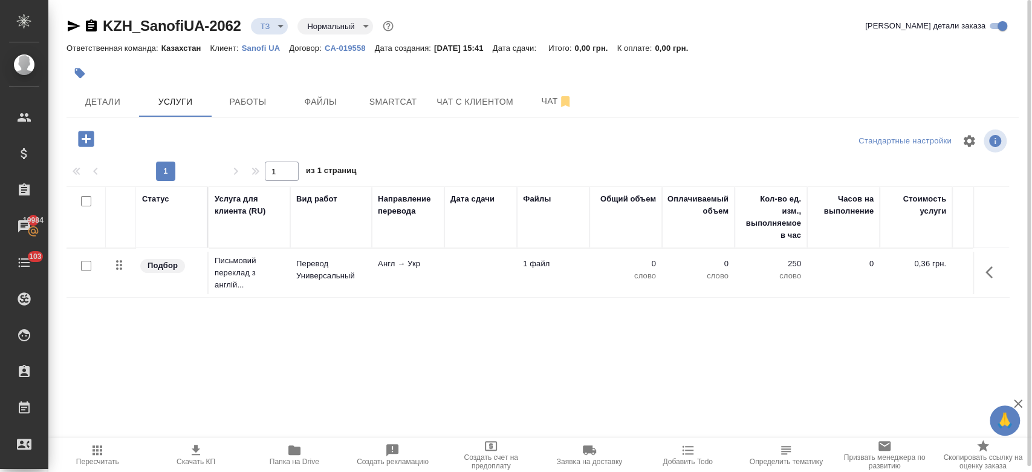
click at [85, 271] on div at bounding box center [86, 266] width 27 height 17
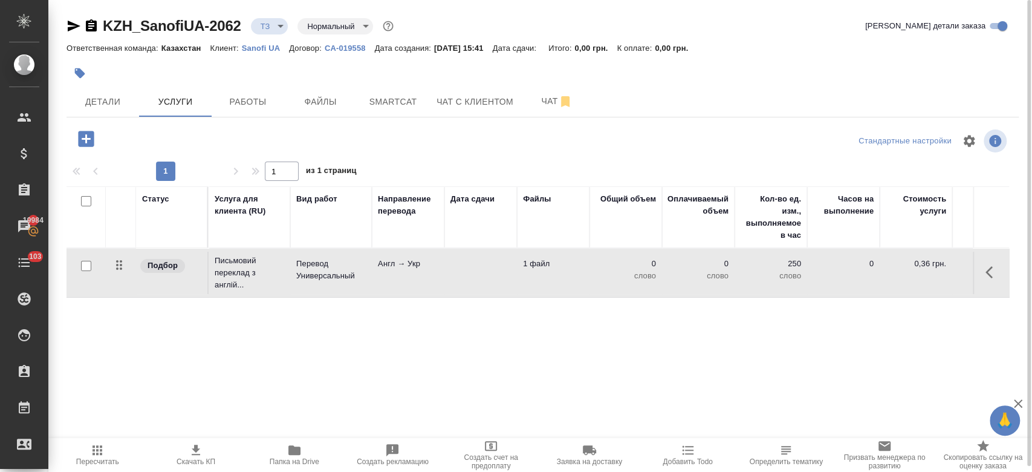
click at [83, 261] on input "checkbox" at bounding box center [86, 266] width 10 height 10
checkbox input "true"
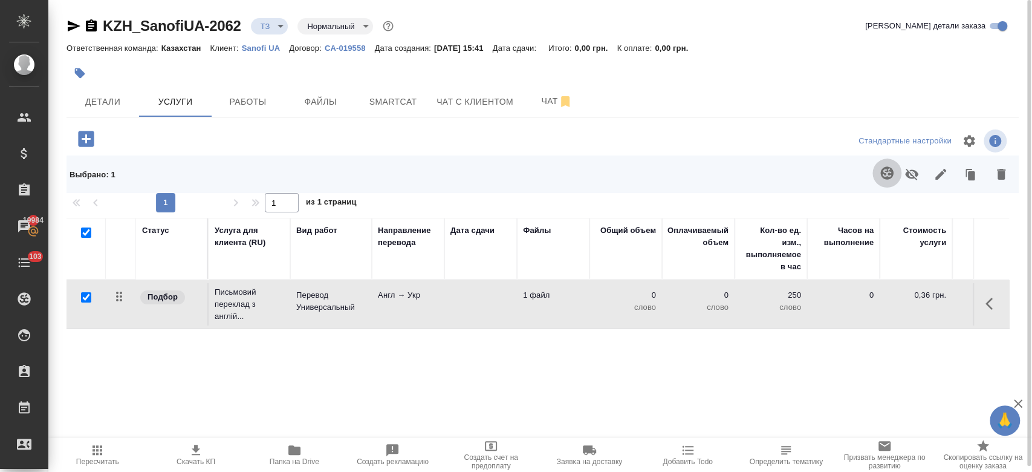
click at [887, 173] on icon "button" at bounding box center [887, 173] width 15 height 15
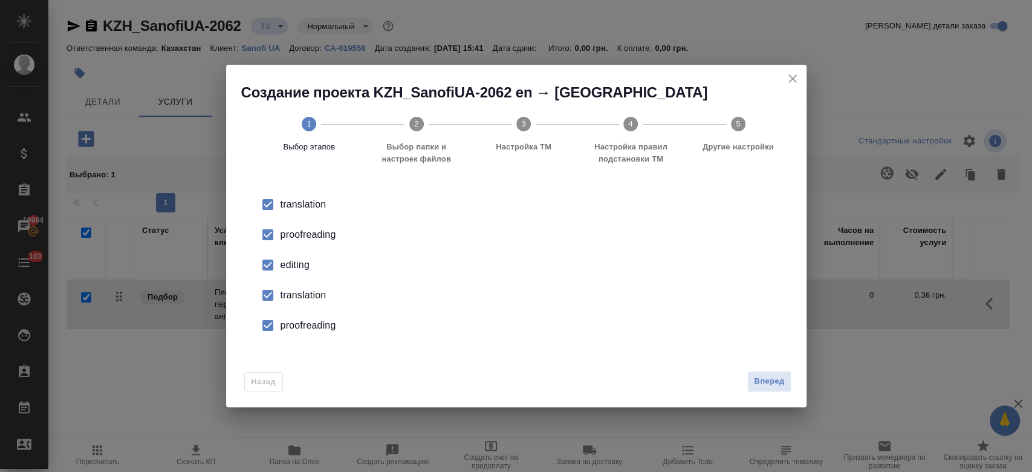
drag, startPoint x: 300, startPoint y: 246, endPoint x: 298, endPoint y: 236, distance: 10.0
click at [298, 236] on li "proofreading" at bounding box center [516, 234] width 542 height 30
click at [298, 236] on div "proofreading" at bounding box center [529, 234] width 497 height 15
click at [297, 264] on div "editing" at bounding box center [529, 265] width 497 height 15
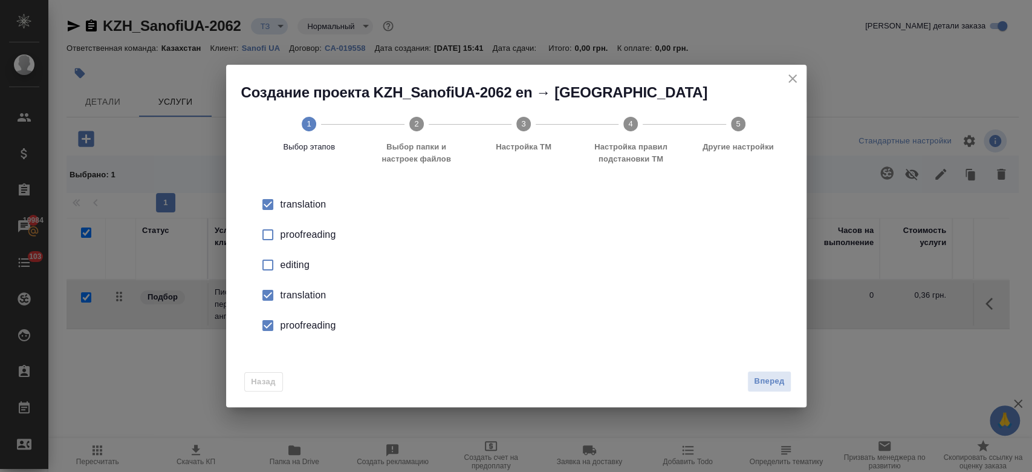
click at [296, 300] on div "translation" at bounding box center [529, 295] width 497 height 15
click at [299, 331] on div "proofreading" at bounding box center [529, 325] width 497 height 15
click at [766, 379] on span "Вперед" at bounding box center [769, 381] width 30 height 14
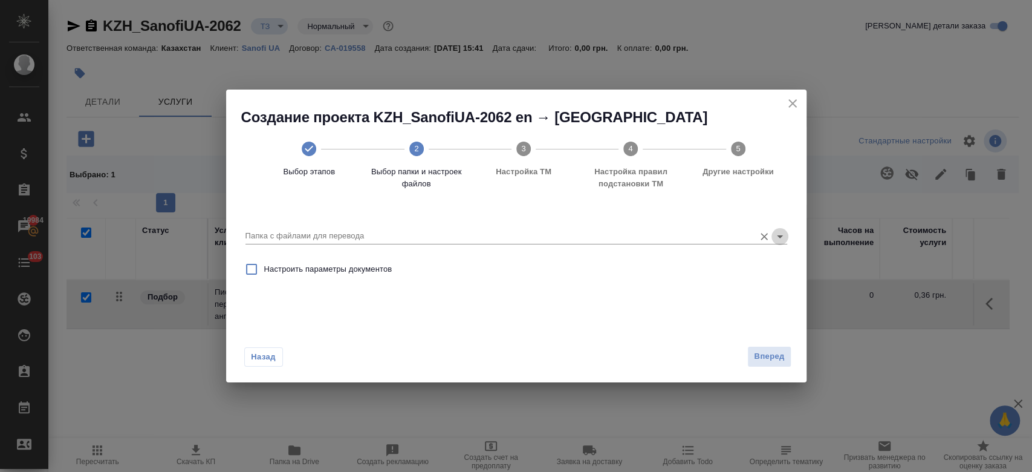
click at [776, 241] on icon "Open" at bounding box center [780, 236] width 15 height 15
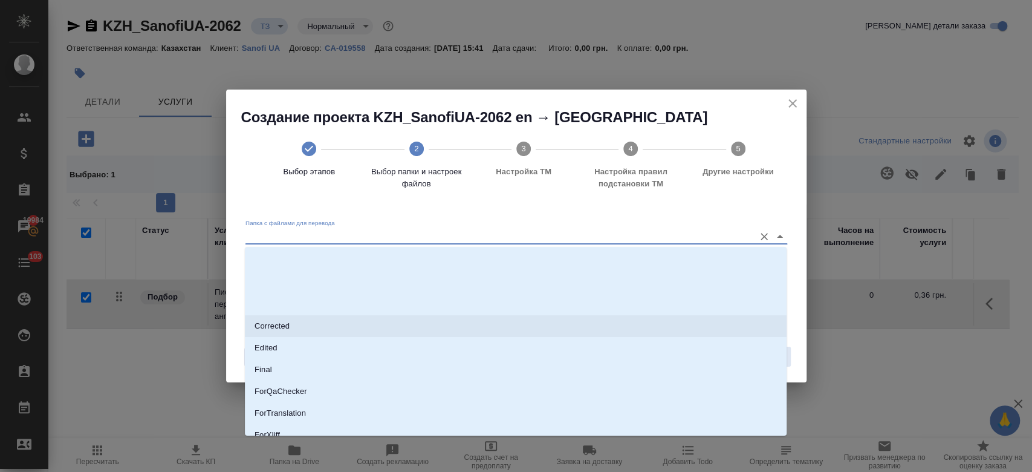
scroll to position [97, 0]
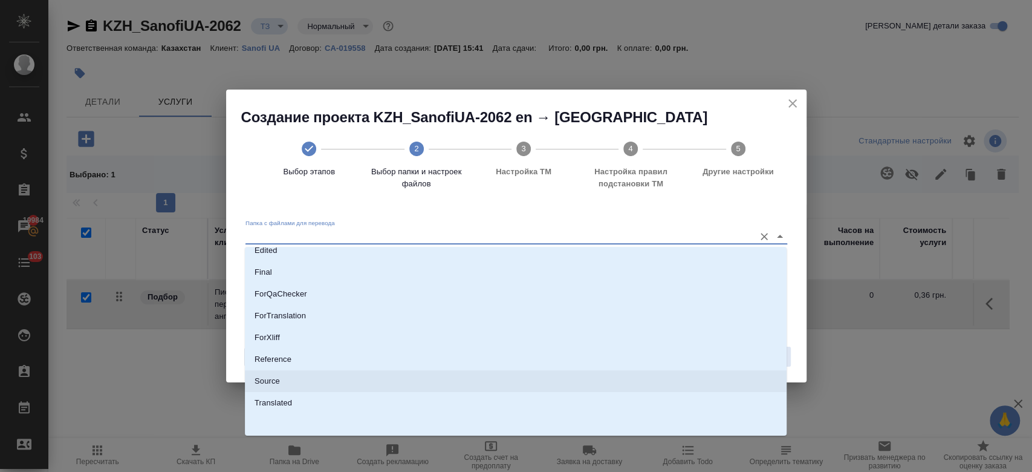
click at [464, 379] on li "Source" at bounding box center [516, 381] width 542 height 22
type input "Source"
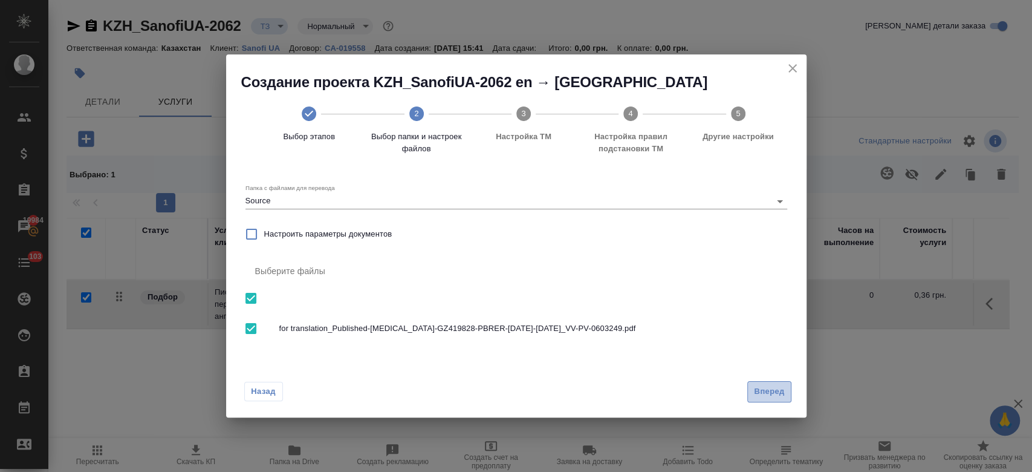
click at [771, 395] on span "Вперед" at bounding box center [769, 392] width 30 height 14
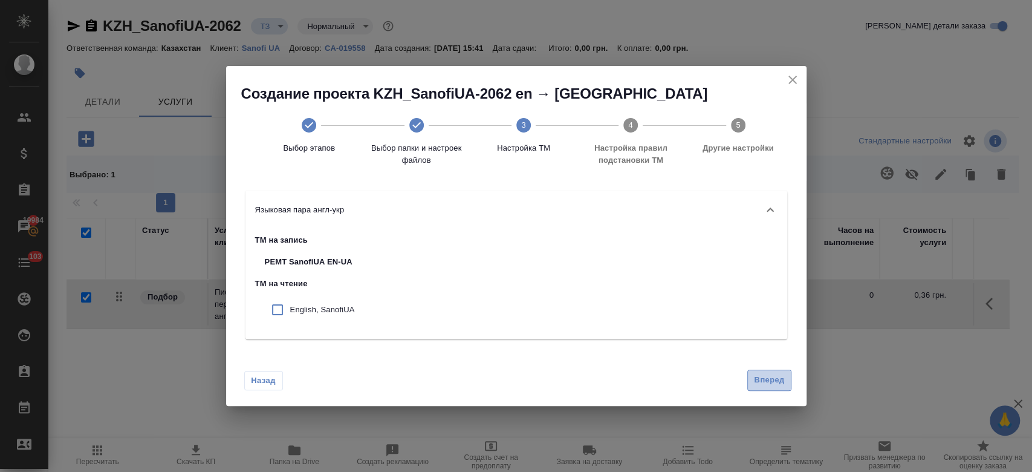
click at [774, 380] on span "Вперед" at bounding box center [769, 380] width 30 height 14
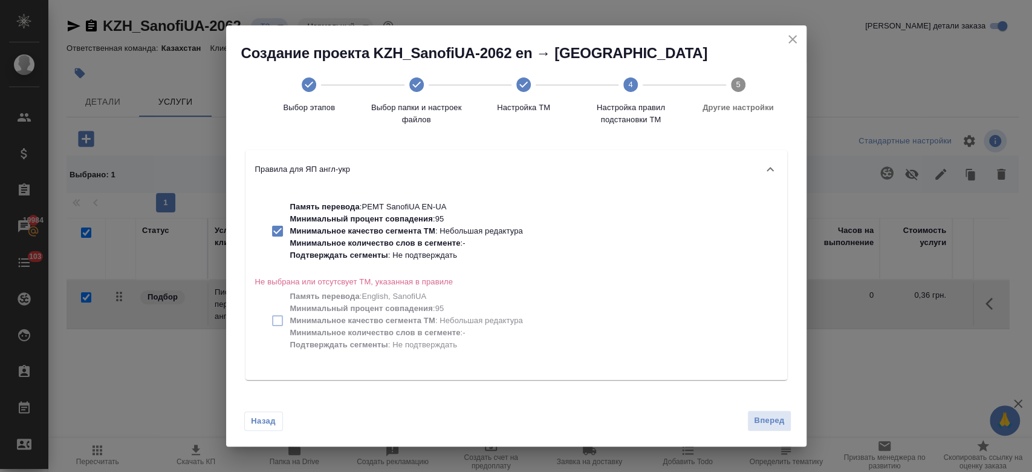
click at [450, 243] on p "Минимальное количество слов в сегменте" at bounding box center [375, 242] width 170 height 9
checkbox input "false"
click at [770, 412] on button "Вперед" at bounding box center [769, 420] width 44 height 21
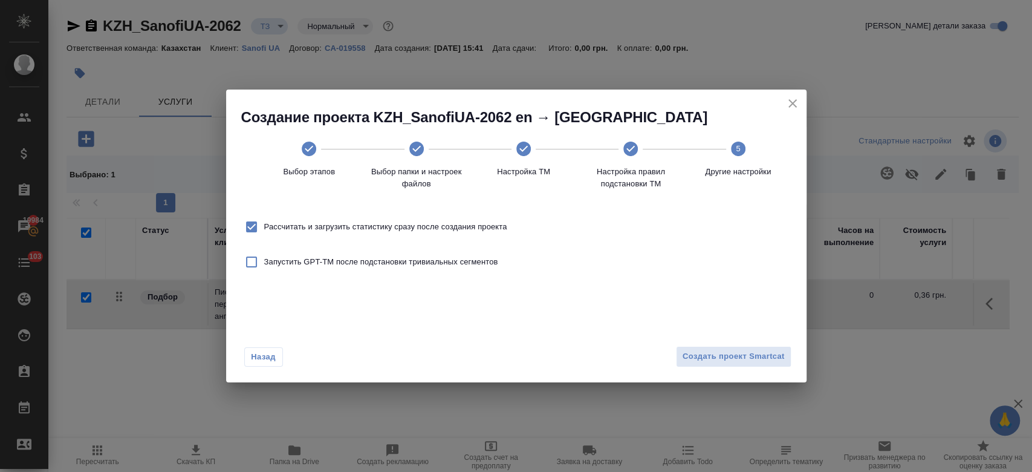
click at [741, 368] on div "Назад Создать проект Smartcat" at bounding box center [516, 353] width 580 height 57
click at [739, 365] on button "Создать проект Smartcat" at bounding box center [733, 356] width 115 height 21
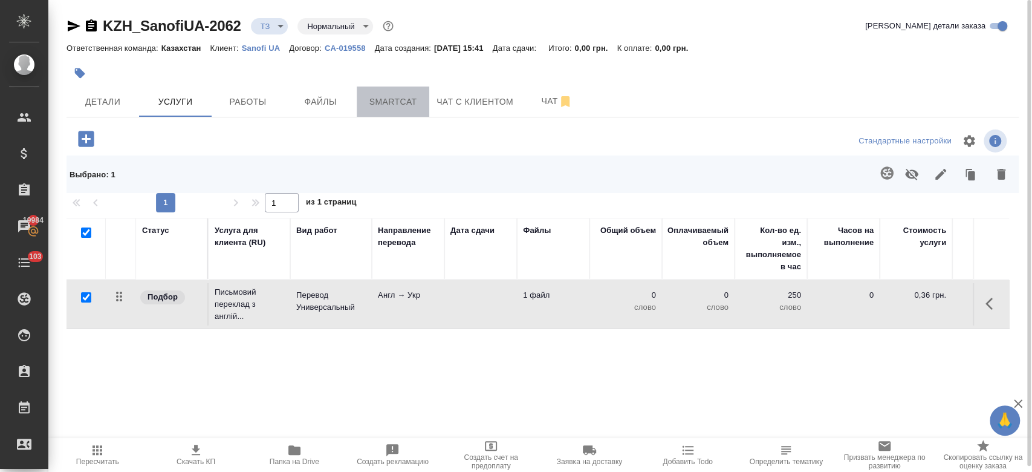
click at [388, 95] on span "Smartcat" at bounding box center [393, 101] width 58 height 15
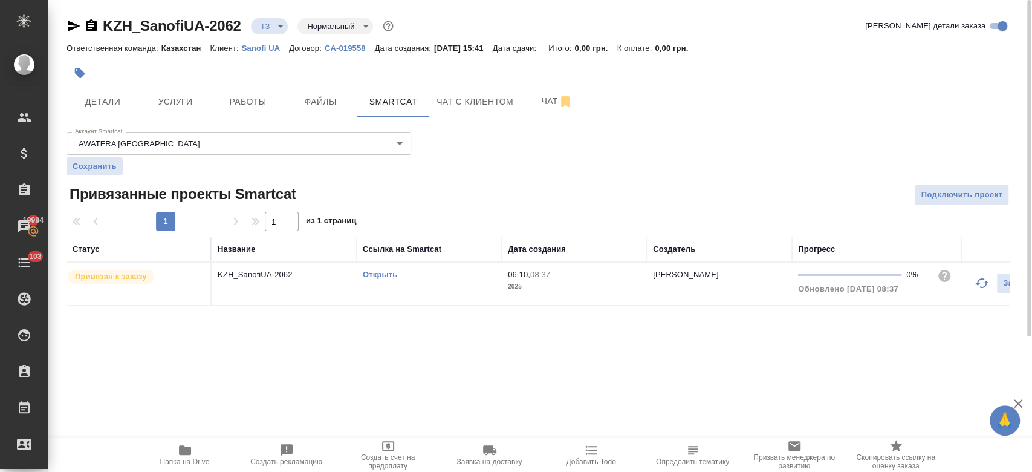
click at [376, 273] on link "Открыть" at bounding box center [380, 274] width 34 height 9
click at [169, 104] on span "Услуги" at bounding box center [175, 101] width 58 height 15
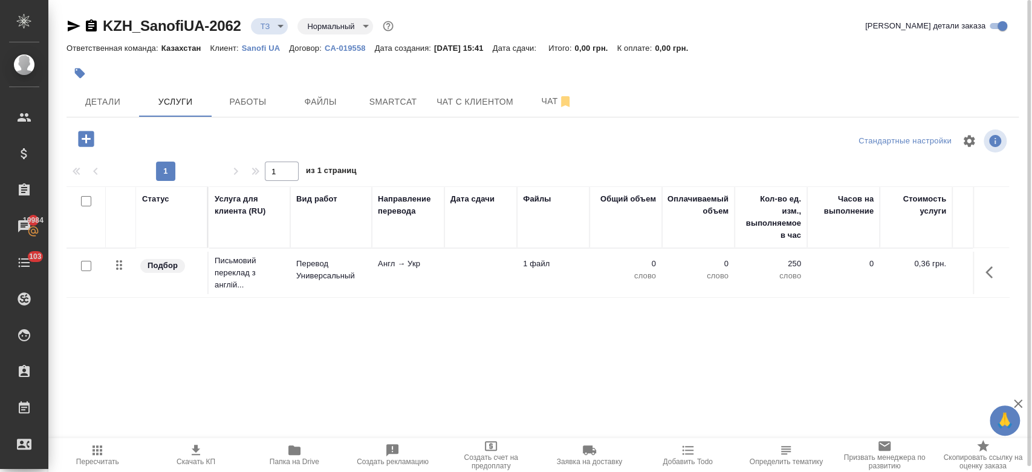
click at [430, 271] on td "Англ → Укр" at bounding box center [408, 273] width 73 height 42
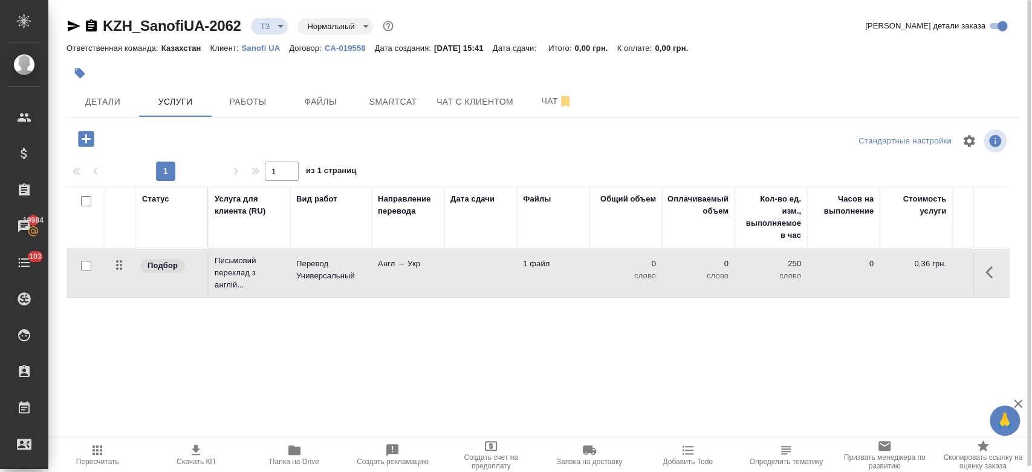
click at [396, 273] on td "Англ → Укр" at bounding box center [408, 273] width 73 height 42
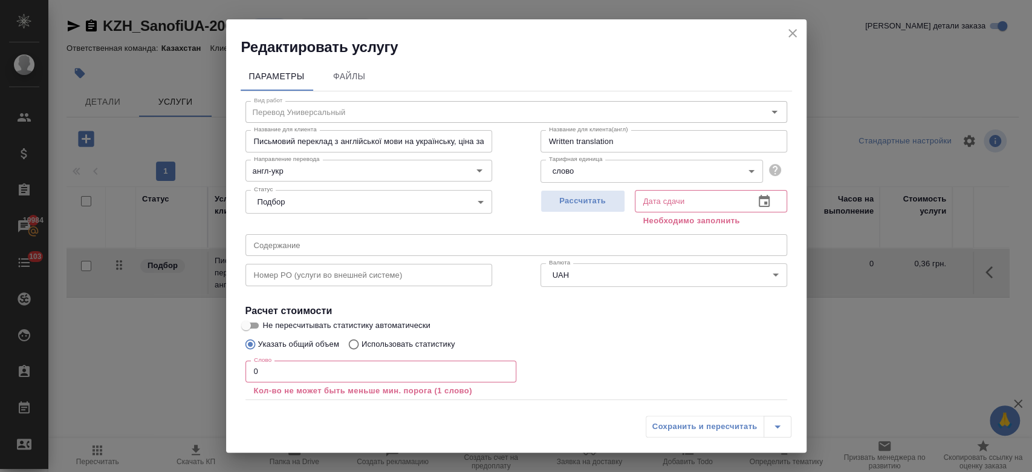
click at [398, 340] on p "Использовать статистику" at bounding box center [409, 344] width 94 height 12
click at [362, 340] on input "Использовать статистику" at bounding box center [351, 344] width 19 height 23
radio input "true"
radio input "false"
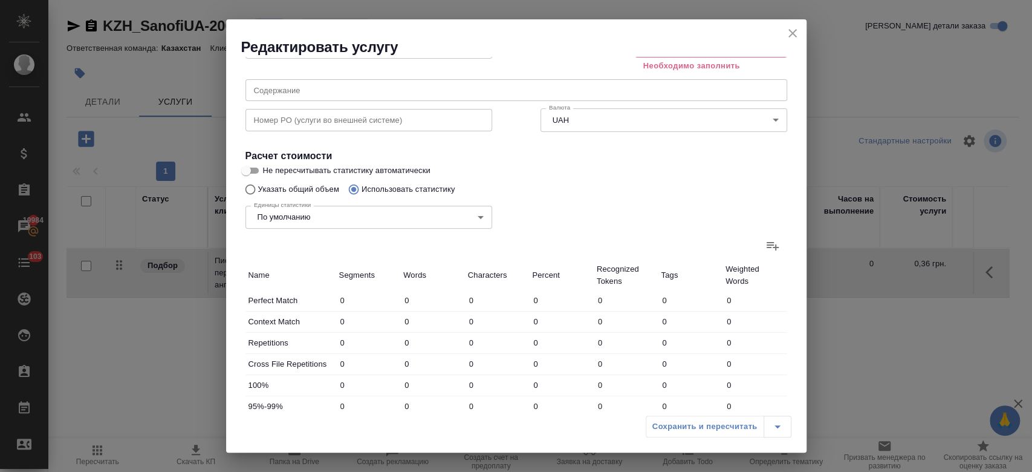
scroll to position [160, 0]
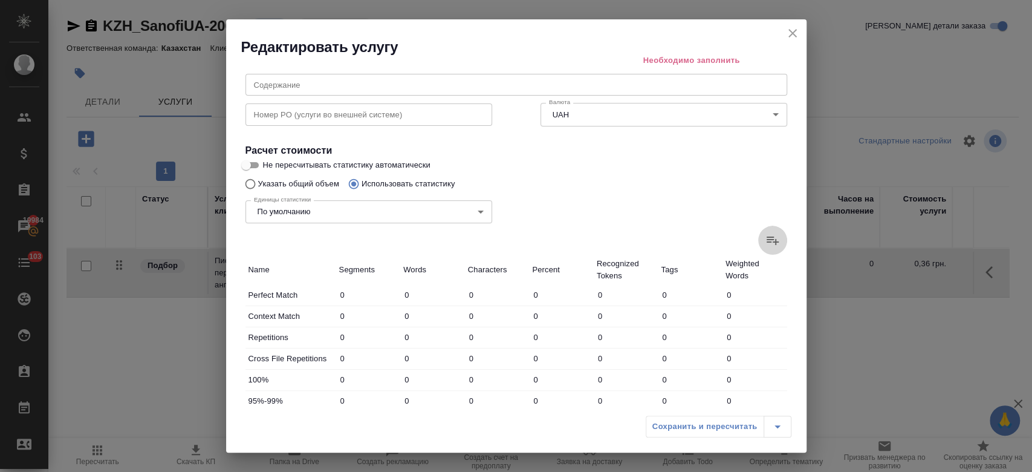
click at [765, 242] on icon at bounding box center [772, 240] width 15 height 15
click at [0, 0] on input "file" at bounding box center [0, 0] width 0 height 0
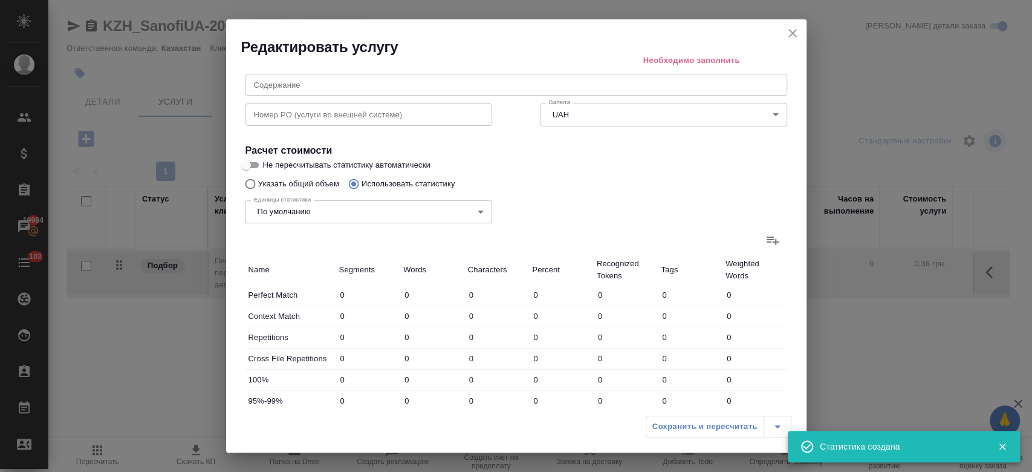
type input "65"
type input "873"
type input "6174"
type input "45"
type input "258"
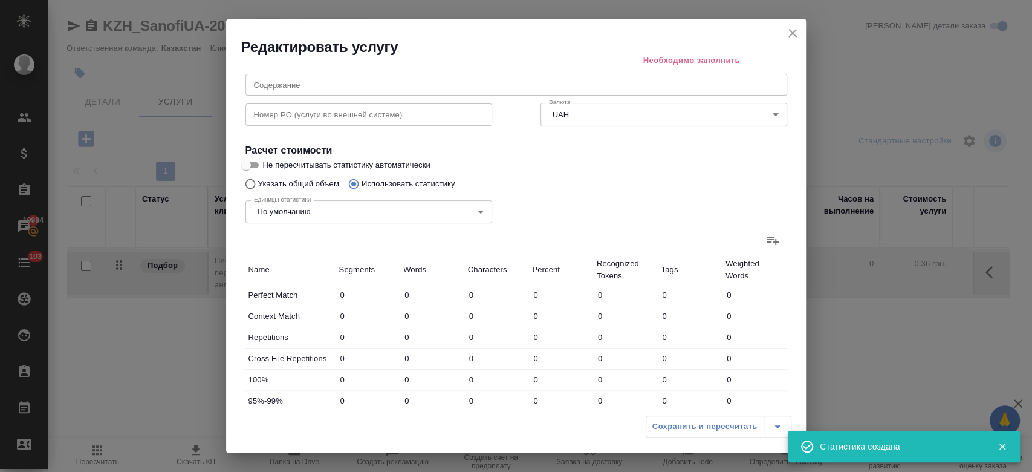
type input "1676"
type input "10"
type input "269"
type input "1901"
type input "12"
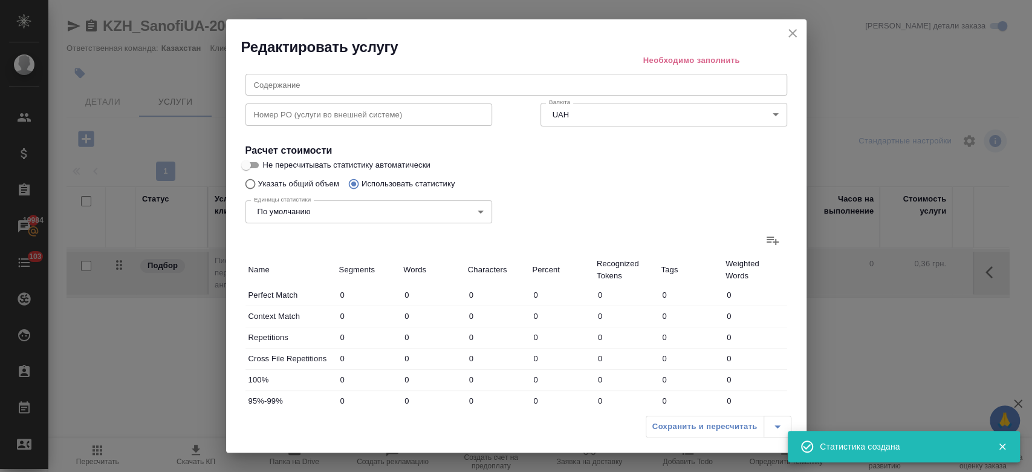
type input "243"
type input "1531"
type input "10"
type input "220"
type input "1510"
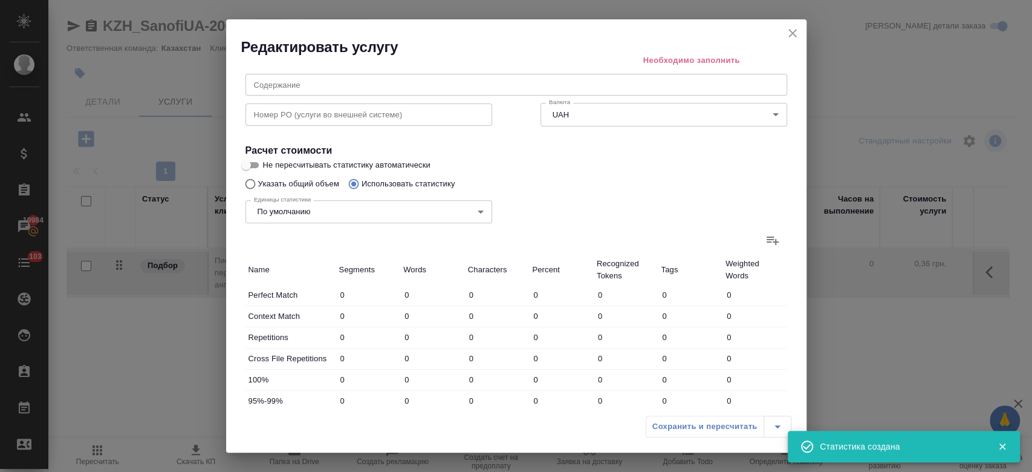
type input "39"
type input "639"
type input "4539"
type input "181"
type input "2502"
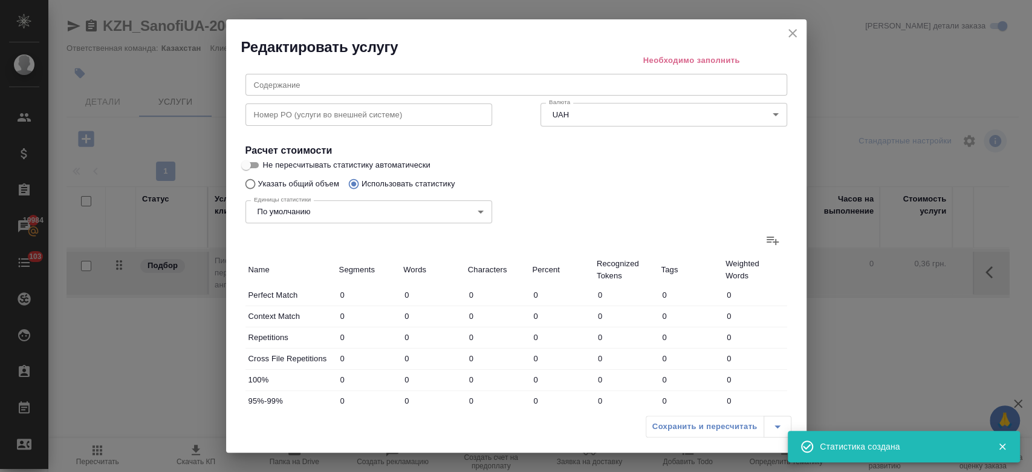
type input "17331"
type input "181"
type input "2502"
type input "17331"
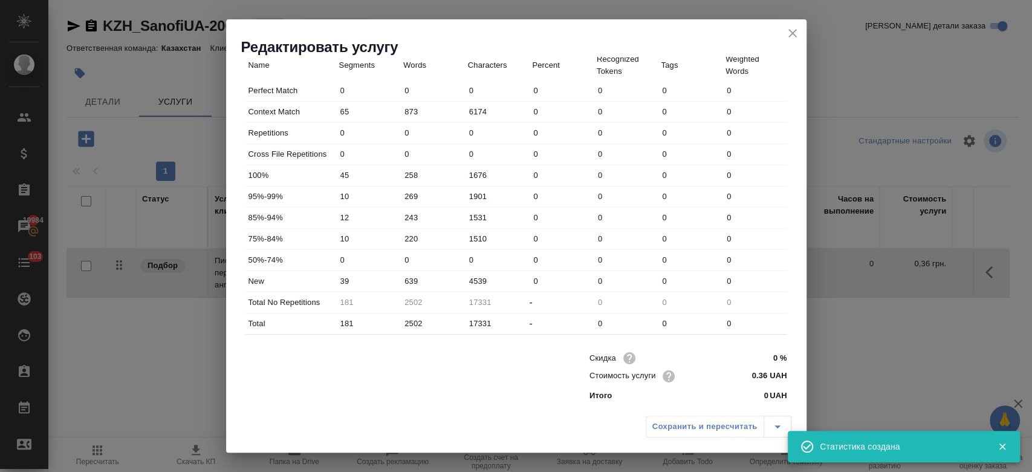
scroll to position [0, 0]
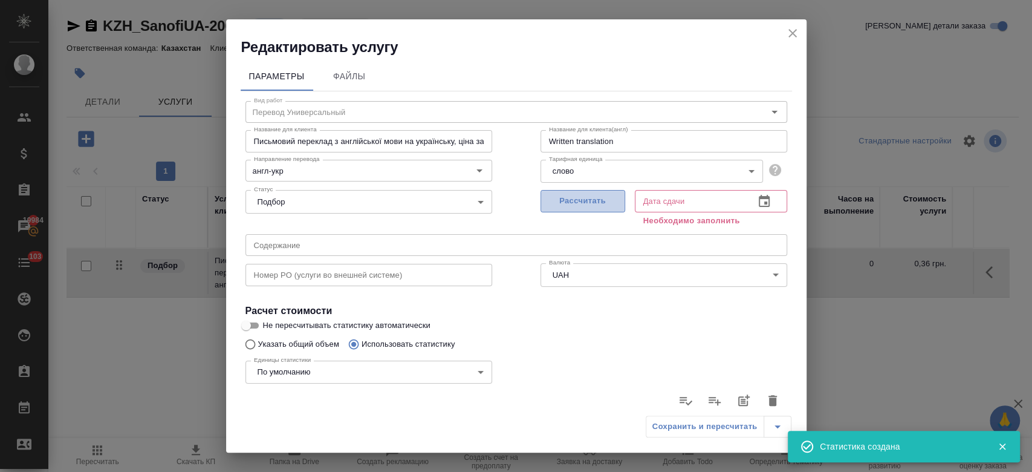
click at [580, 204] on span "Рассчитать" at bounding box center [582, 201] width 71 height 14
type input "06.10.2025 08:38"
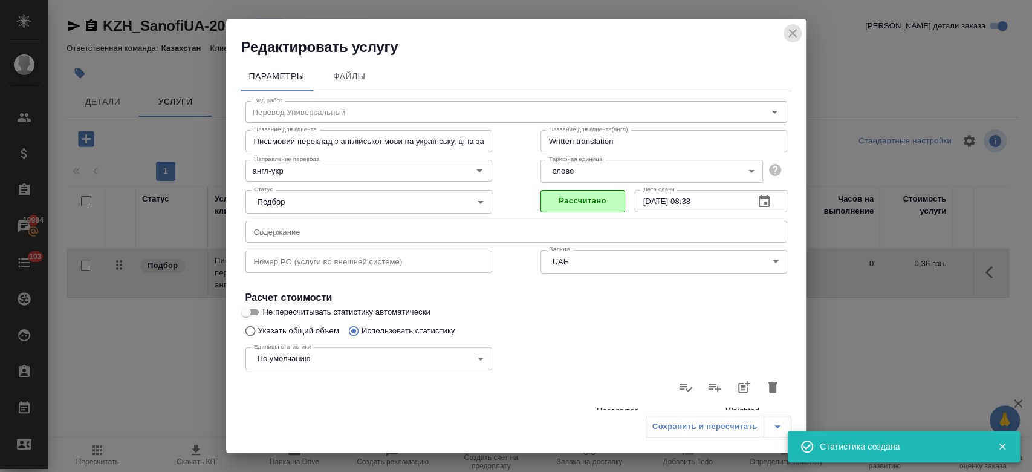
click at [794, 34] on icon "close" at bounding box center [792, 33] width 15 height 15
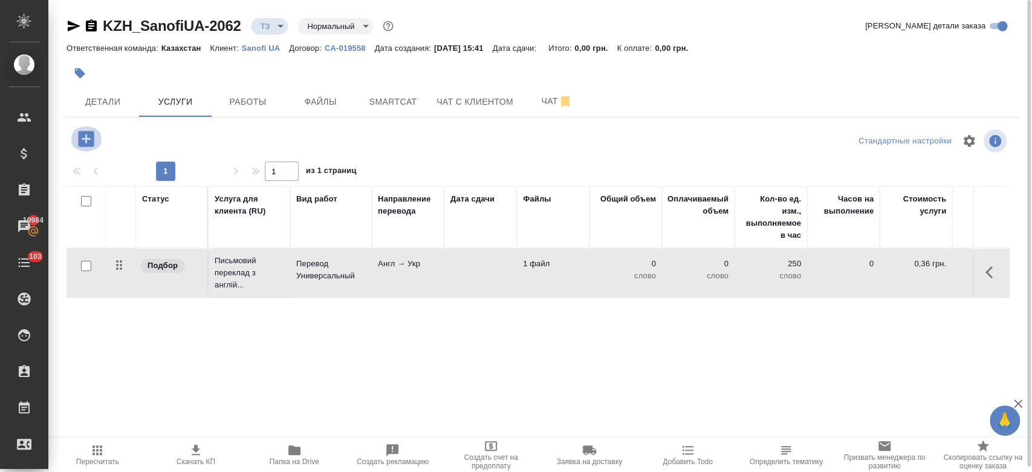
click at [87, 141] on icon "button" at bounding box center [86, 139] width 16 height 16
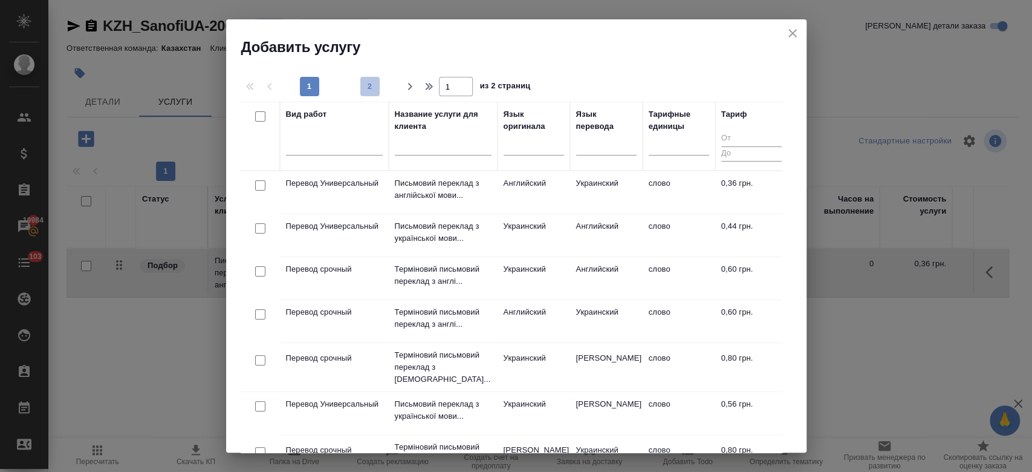
click at [371, 82] on span "2" at bounding box center [369, 86] width 19 height 12
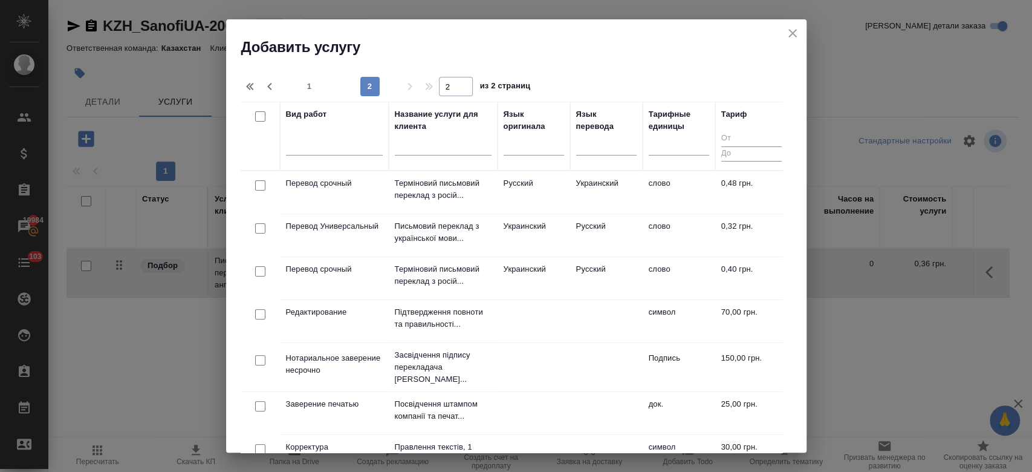
type input "2"
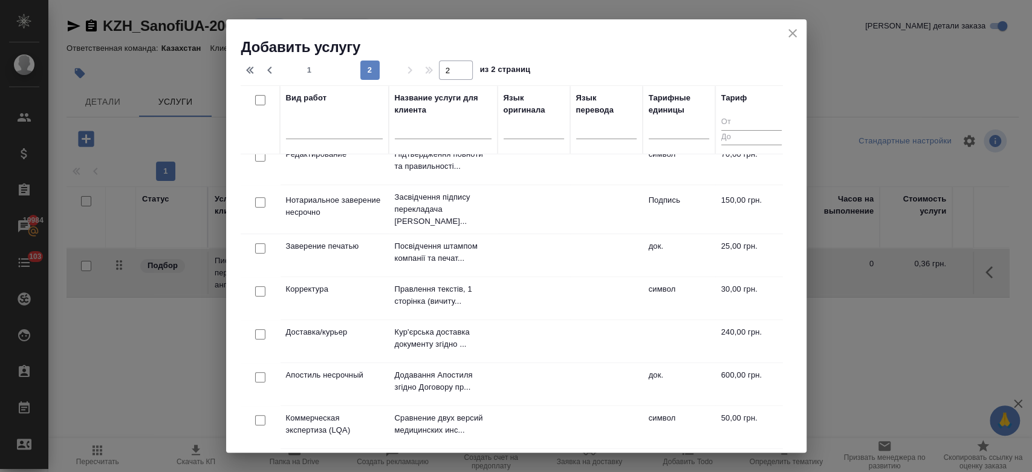
scroll to position [141, 0]
click at [329, 300] on td "Корректура" at bounding box center [334, 299] width 109 height 42
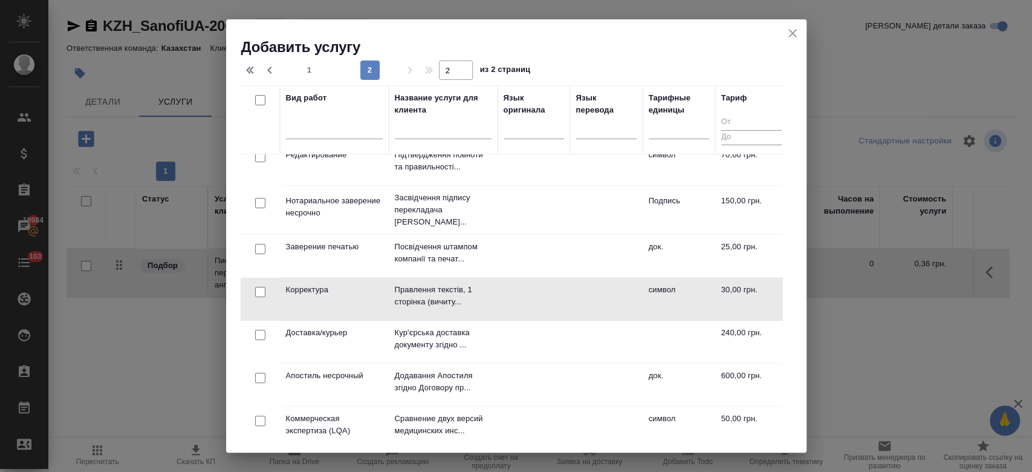
click at [329, 300] on td "Корректура" at bounding box center [334, 299] width 109 height 42
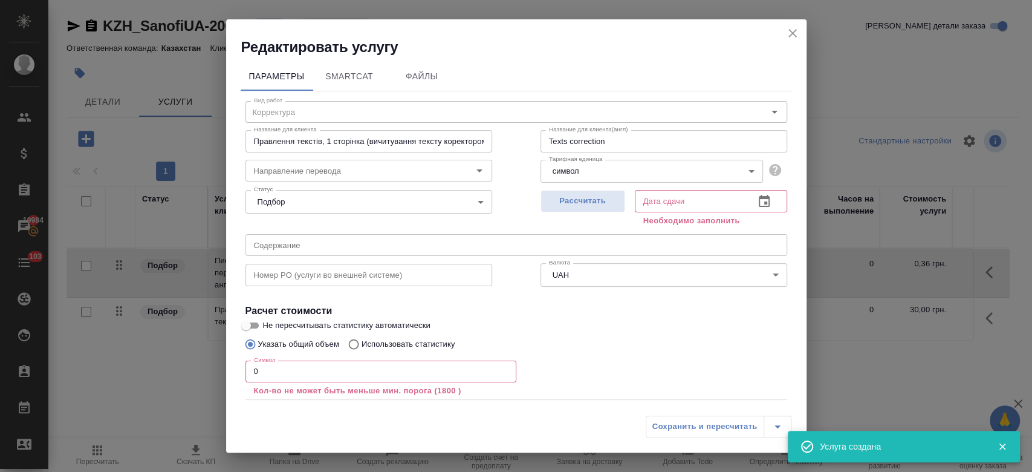
scroll to position [67, 0]
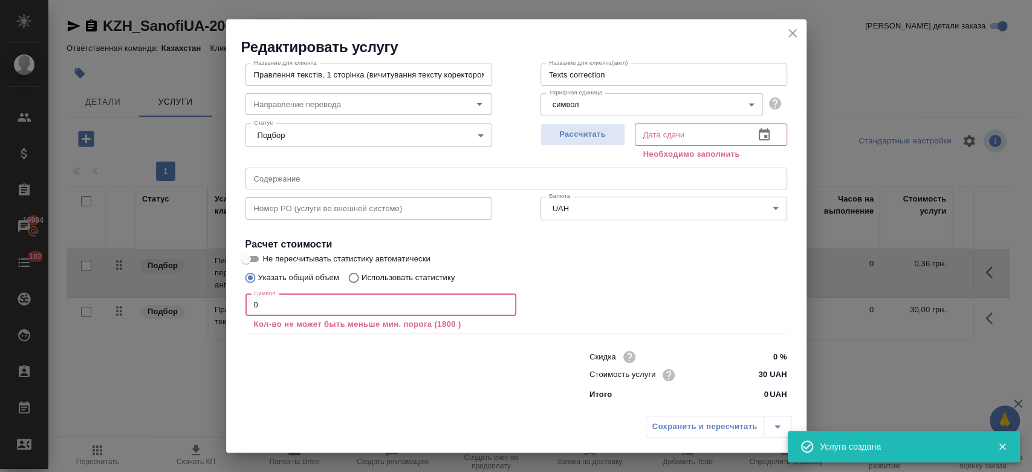
click at [382, 307] on input "0" at bounding box center [380, 305] width 271 height 22
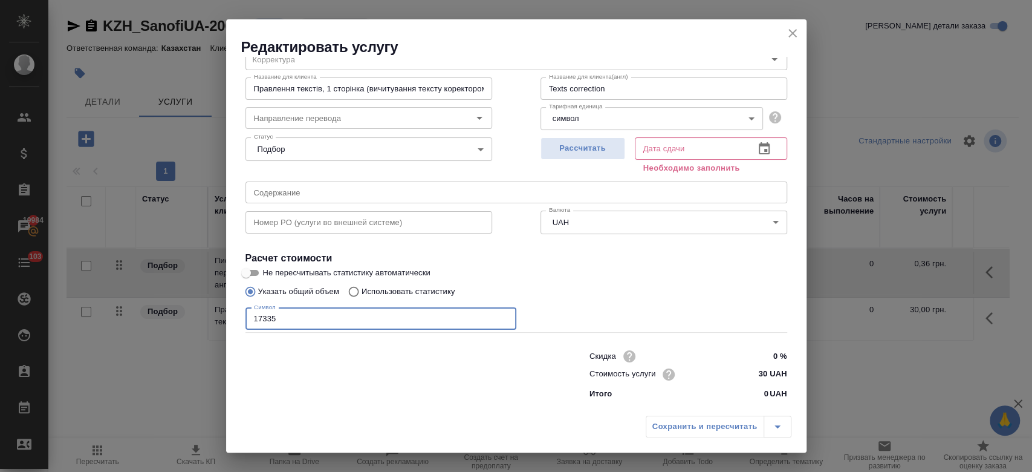
scroll to position [52, 0]
type input "17335"
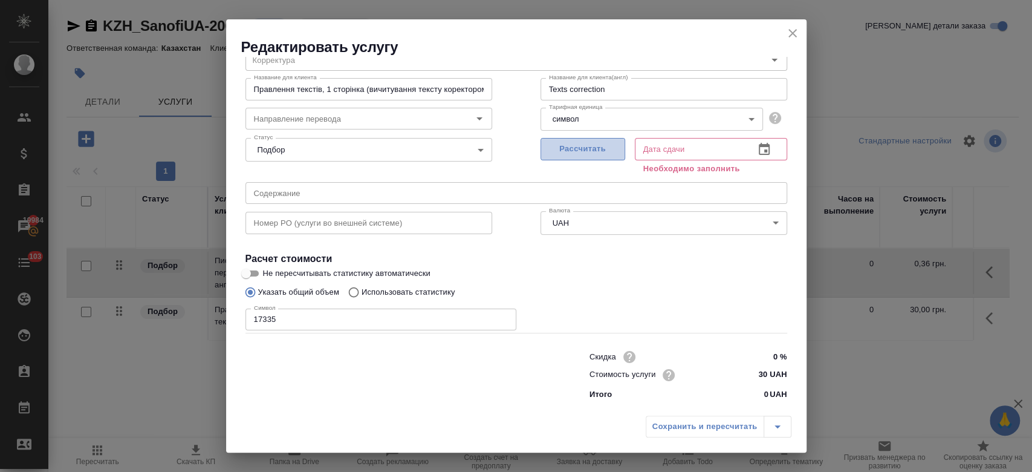
click at [600, 155] on span "Рассчитать" at bounding box center [582, 149] width 71 height 14
type input "06.10.2025 12:25"
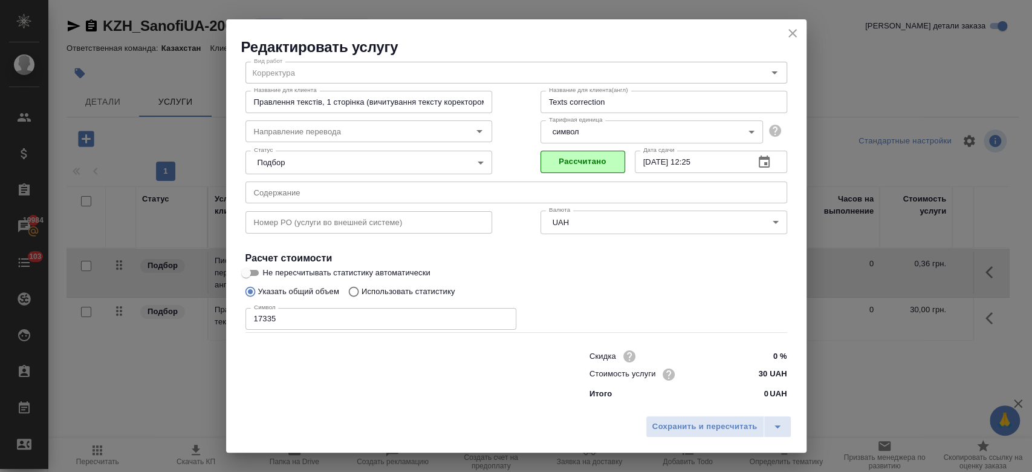
scroll to position [39, 0]
click at [704, 425] on span "Сохранить и пересчитать" at bounding box center [704, 427] width 105 height 14
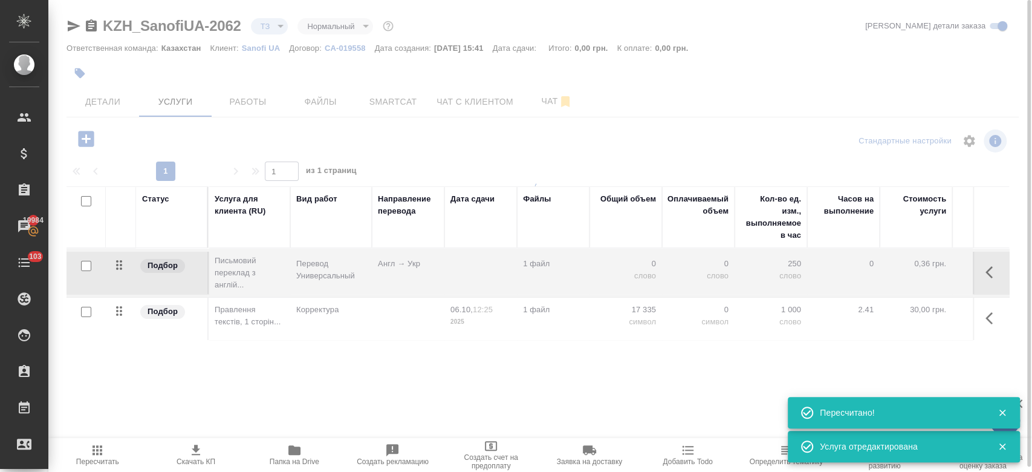
type input "new"
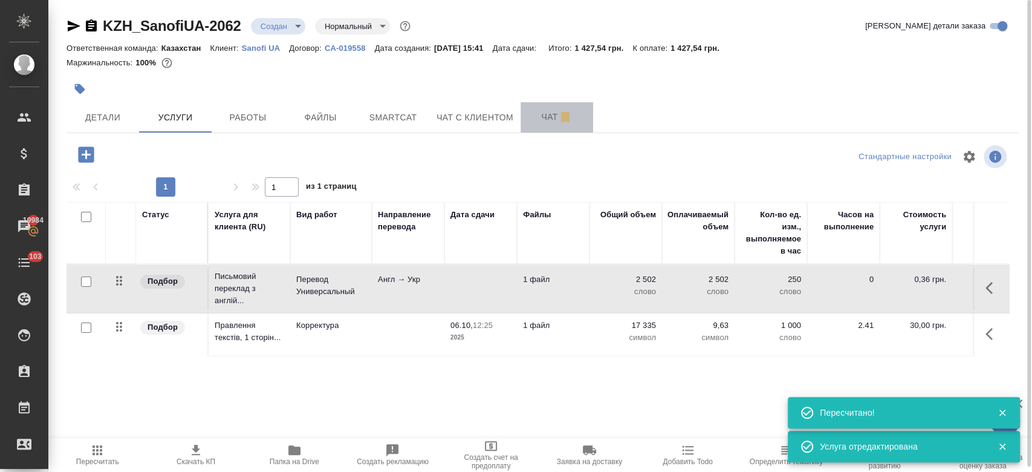
click at [541, 119] on span "Чат" at bounding box center [557, 116] width 58 height 15
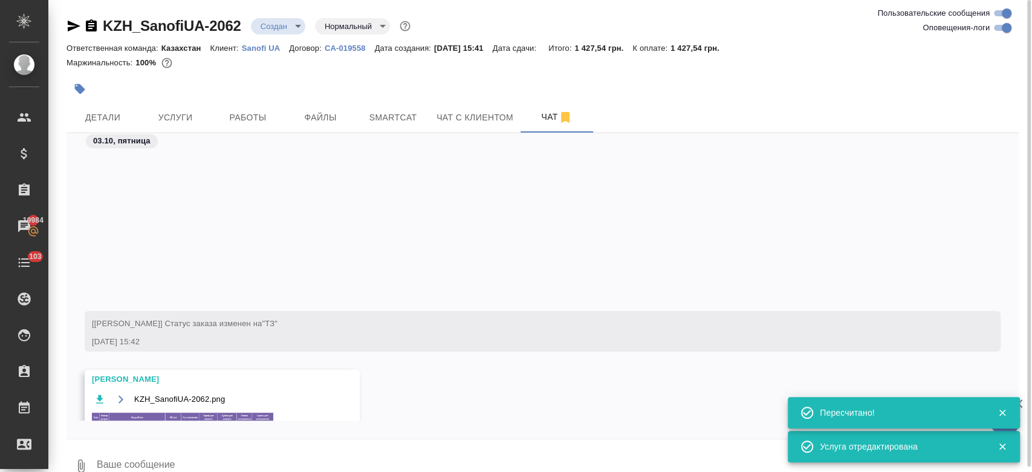
scroll to position [186, 0]
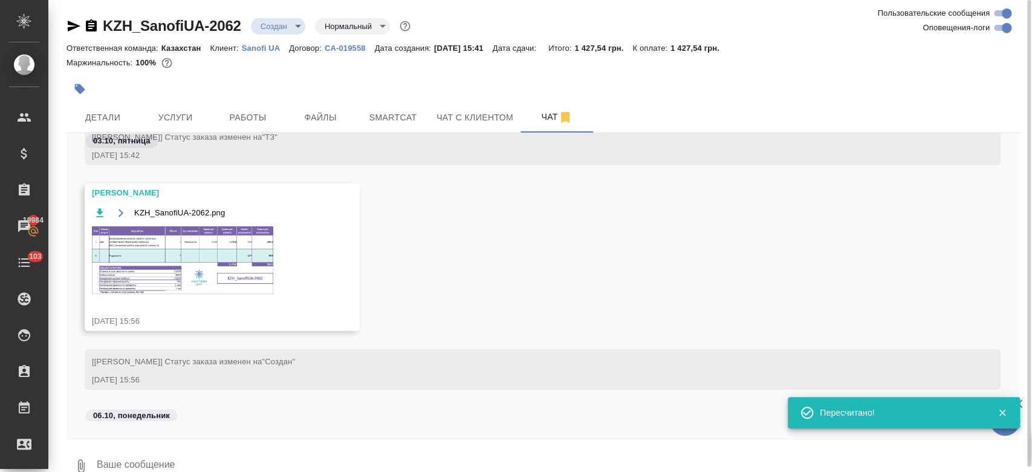
click at [217, 236] on img at bounding box center [182, 260] width 181 height 68
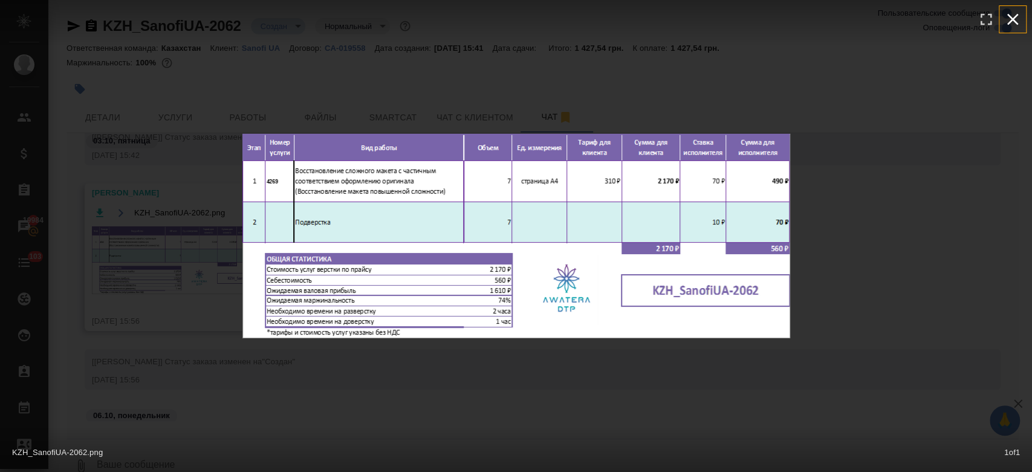
click at [1019, 21] on icon "button" at bounding box center [1012, 19] width 19 height 19
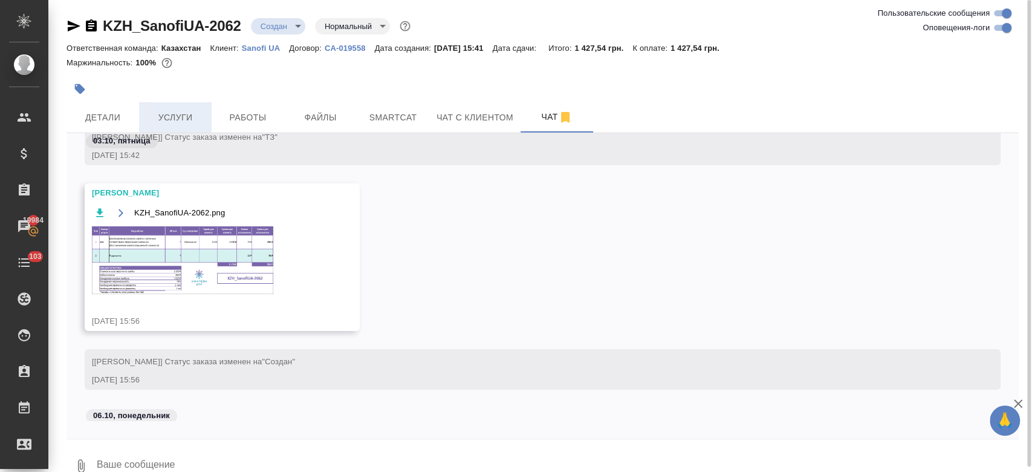
click at [180, 107] on button "Услуги" at bounding box center [175, 117] width 73 height 30
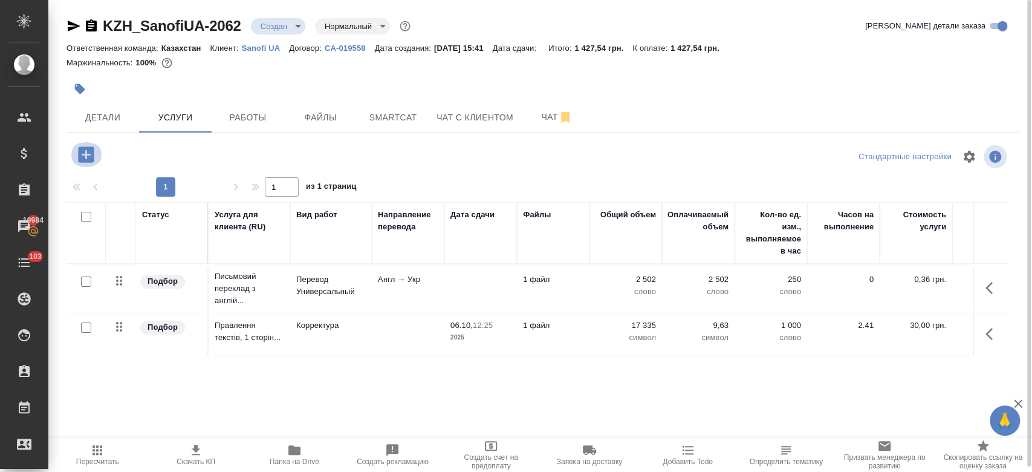
click at [82, 146] on icon "button" at bounding box center [86, 154] width 21 height 21
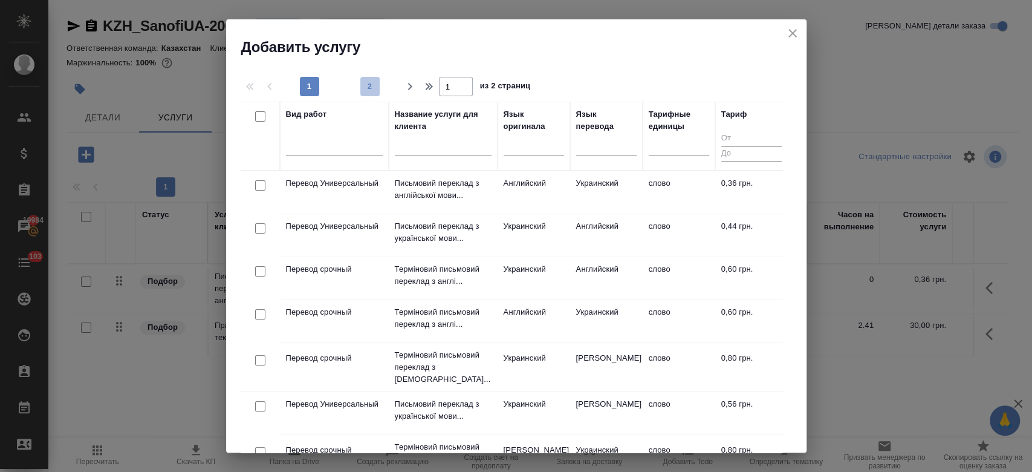
click at [368, 85] on span "2" at bounding box center [369, 86] width 19 height 12
type input "2"
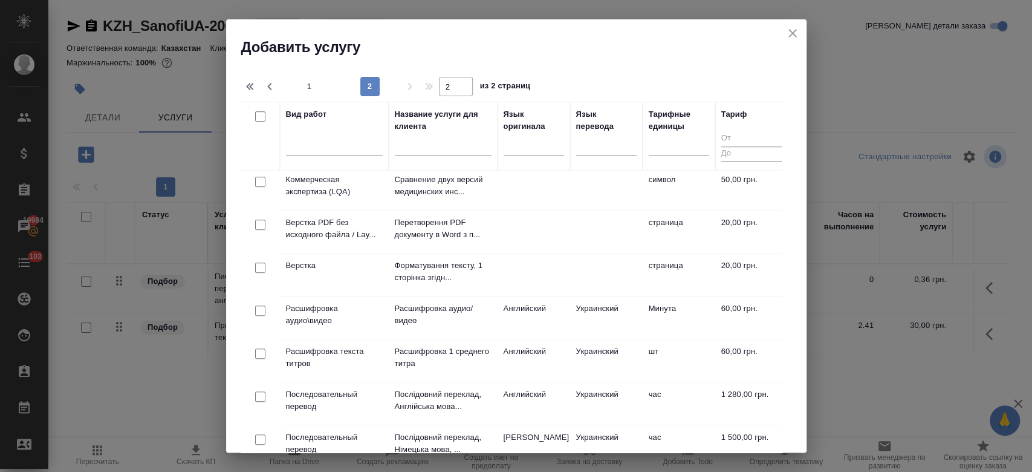
scroll to position [390, 0]
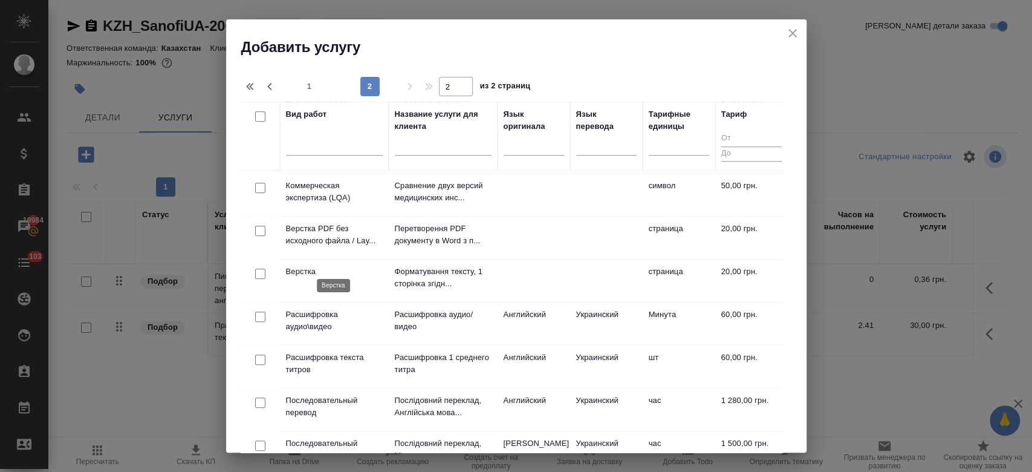
click at [305, 265] on p "Верстка" at bounding box center [334, 271] width 97 height 12
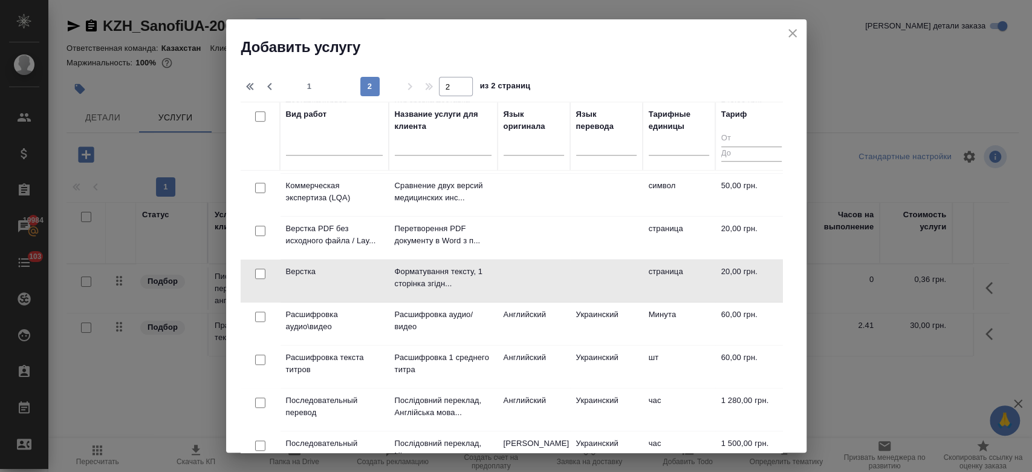
click at [330, 259] on td "Верстка" at bounding box center [334, 280] width 109 height 42
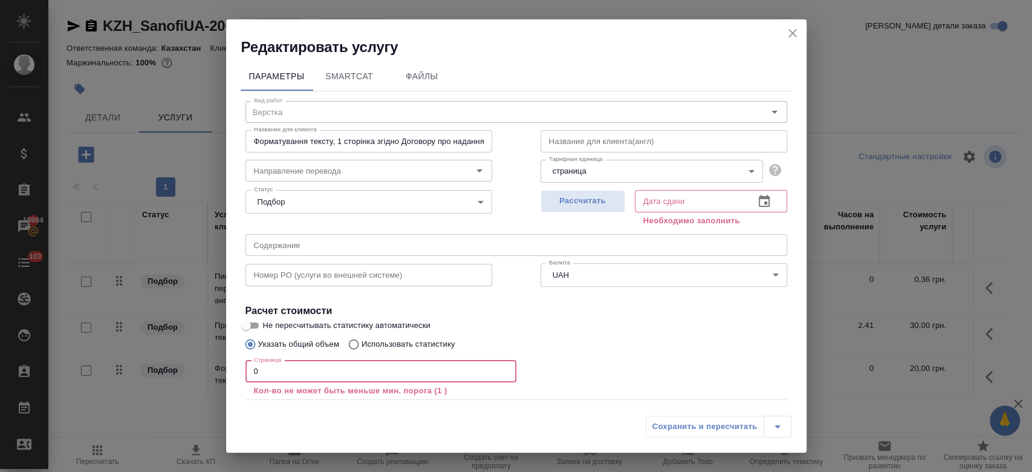
click at [300, 366] on input "0" at bounding box center [380, 371] width 271 height 22
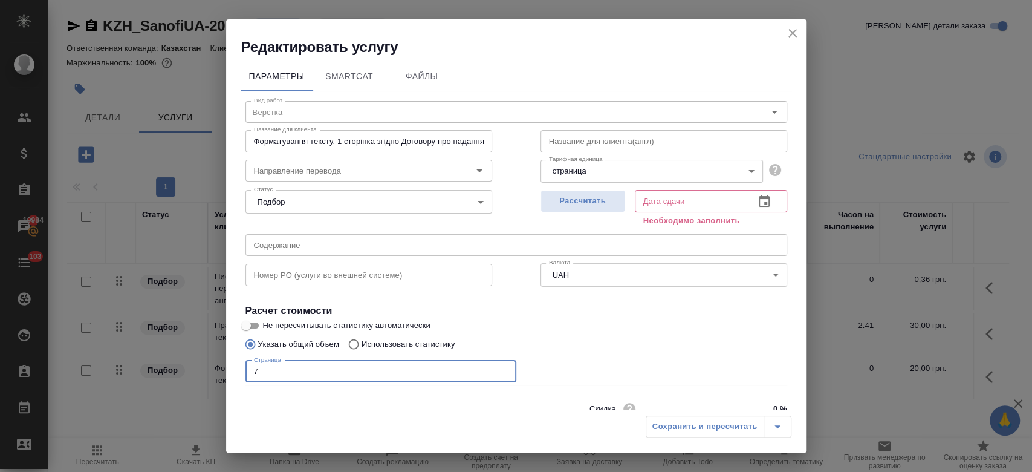
type input "7"
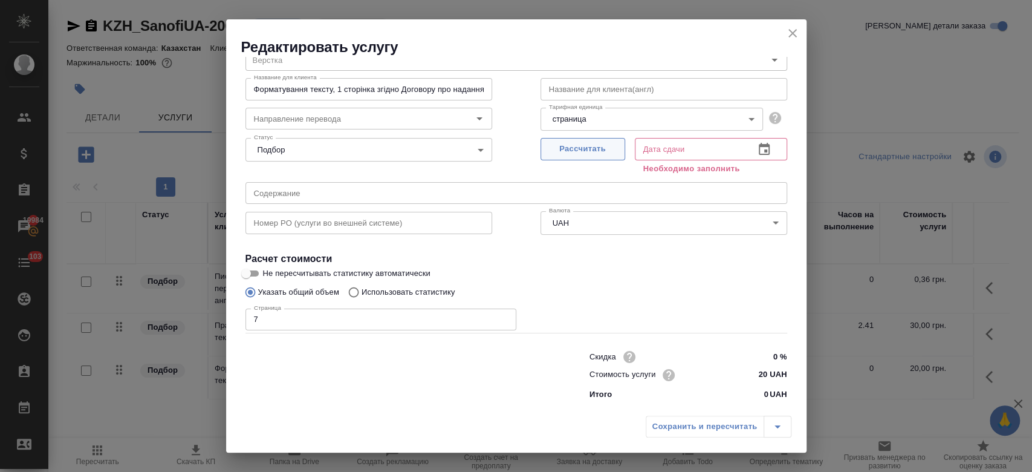
drag, startPoint x: 572, startPoint y: 161, endPoint x: 571, endPoint y: 151, distance: 10.3
click at [571, 151] on div "Рассчитать" at bounding box center [583, 155] width 85 height 44
click at [571, 151] on span "Рассчитать" at bounding box center [582, 149] width 71 height 14
type input "06.10.2025 08:39"
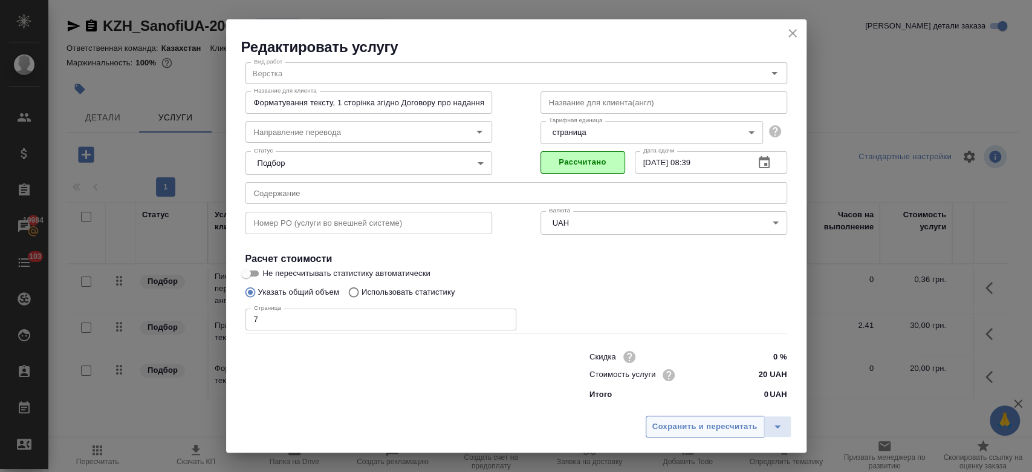
click at [704, 426] on span "Сохранить и пересчитать" at bounding box center [704, 427] width 105 height 14
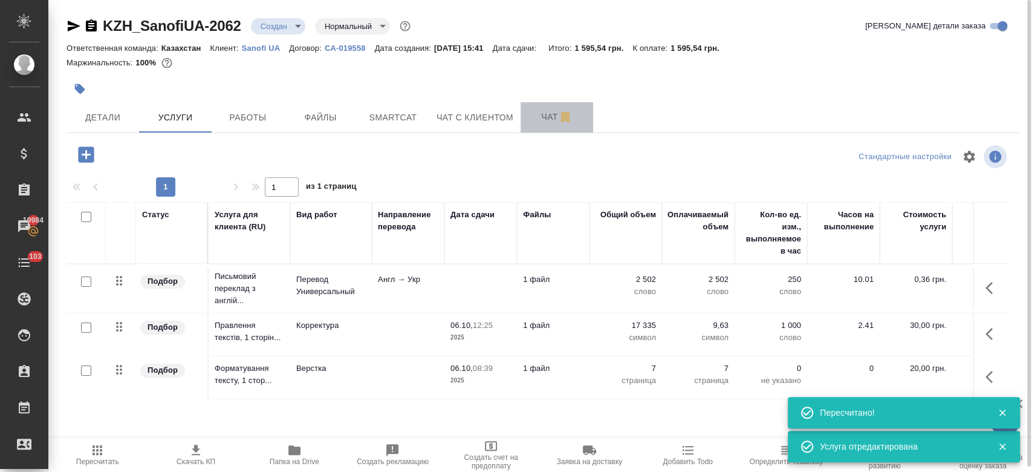
click at [550, 119] on span "Чат" at bounding box center [557, 116] width 58 height 15
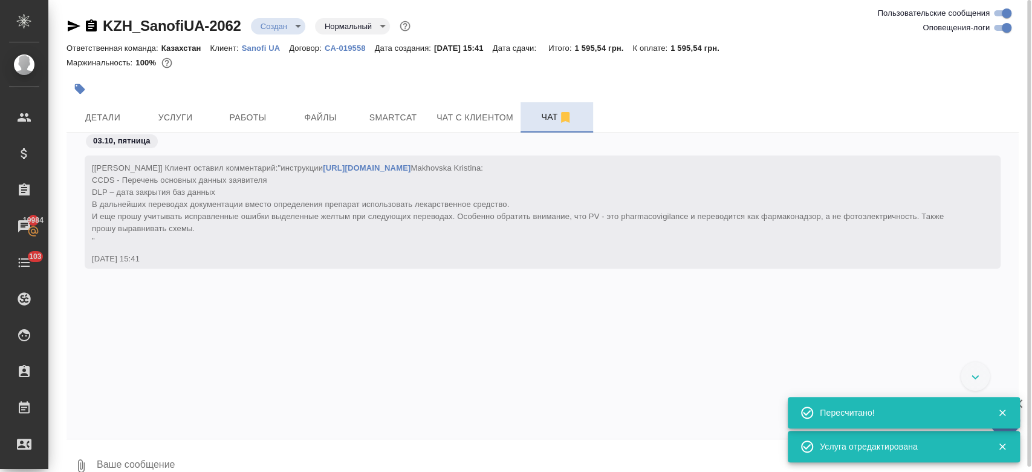
scroll to position [351, 0]
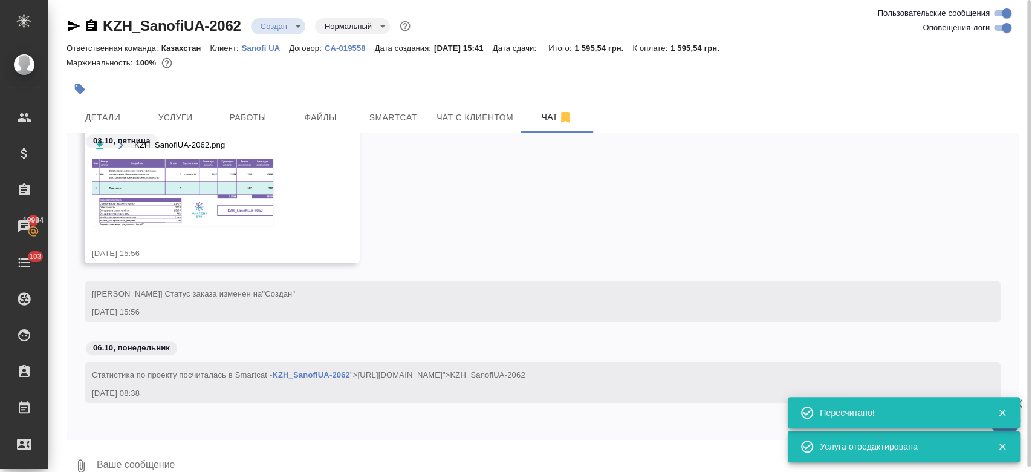
click at [230, 221] on img at bounding box center [182, 192] width 181 height 68
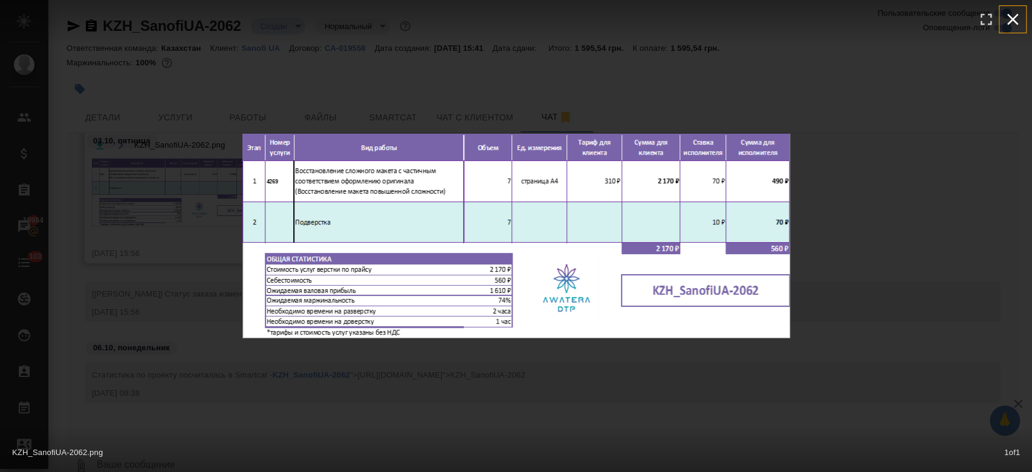
click at [1011, 20] on icon "button" at bounding box center [1012, 19] width 11 height 11
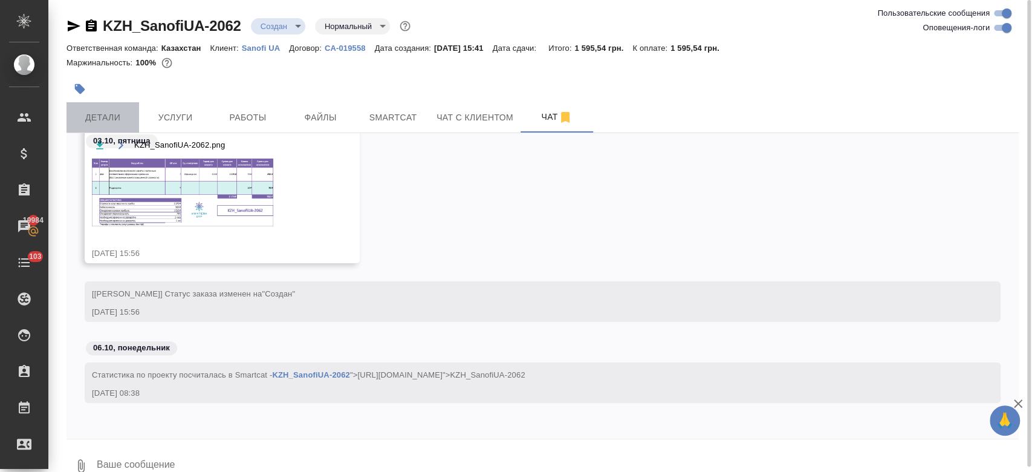
click at [106, 115] on span "Детали" at bounding box center [103, 117] width 58 height 15
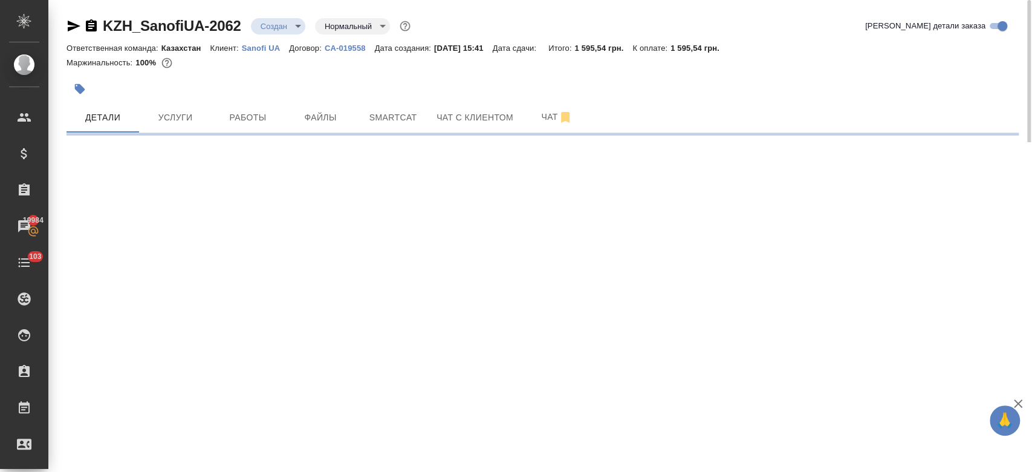
select select "RU"
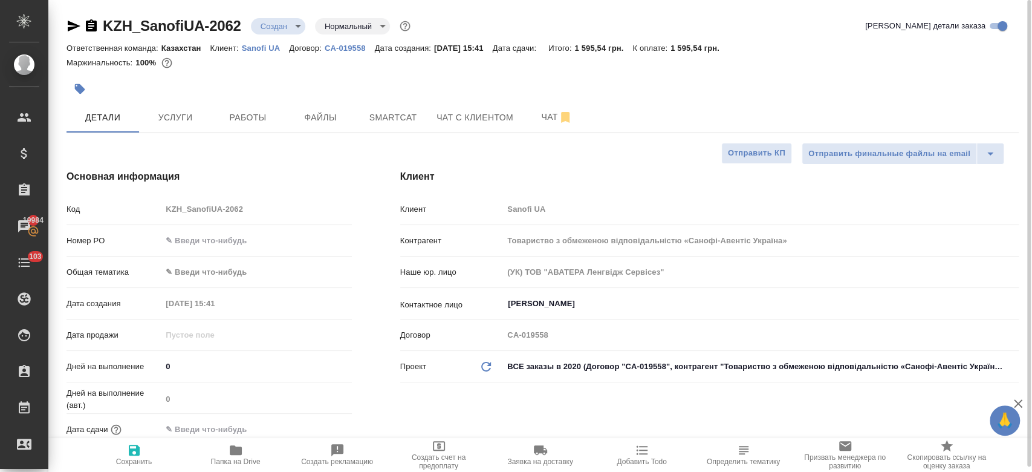
type textarea "x"
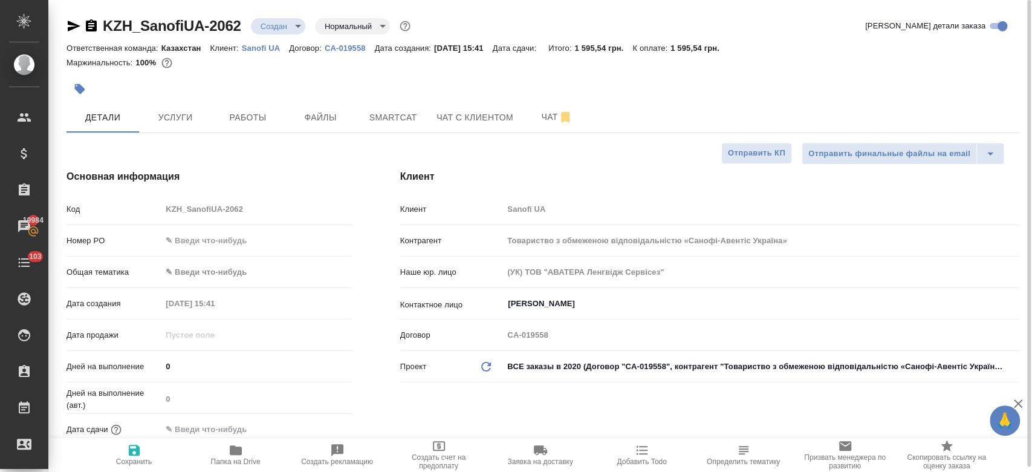
type textarea "x"
click at [346, 91] on div at bounding box center [384, 89] width 635 height 27
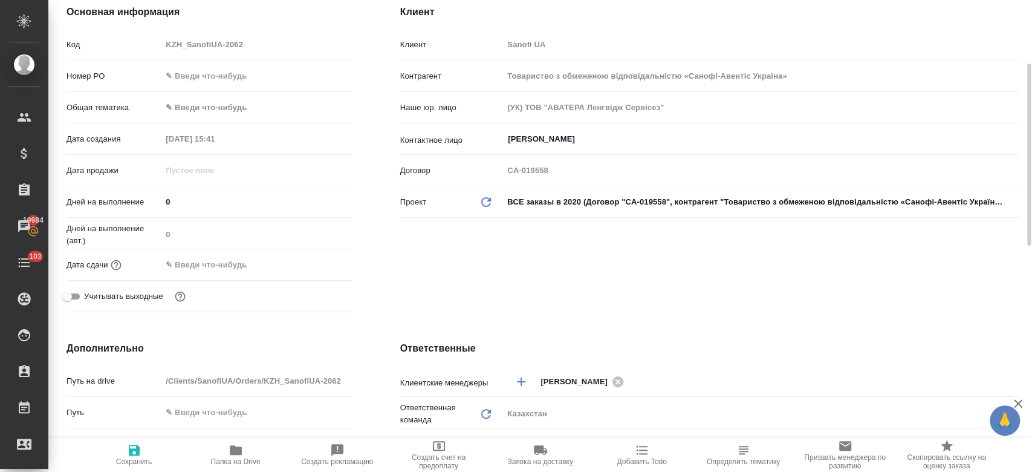
scroll to position [167, 0]
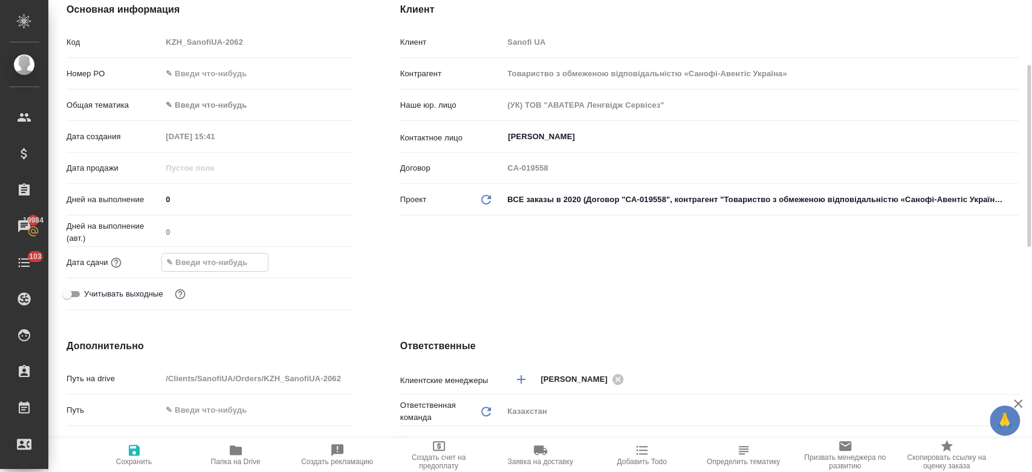
click at [227, 264] on input "text" at bounding box center [215, 262] width 106 height 18
click at [321, 261] on icon "button" at bounding box center [316, 261] width 11 height 12
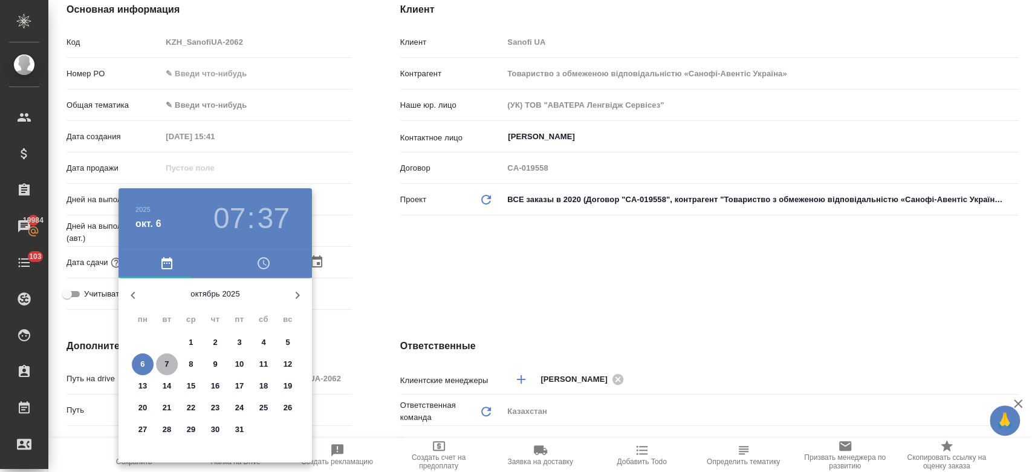
click at [169, 366] on span "7" at bounding box center [167, 364] width 22 height 12
type input "07.10.2025 07:37"
type textarea "x"
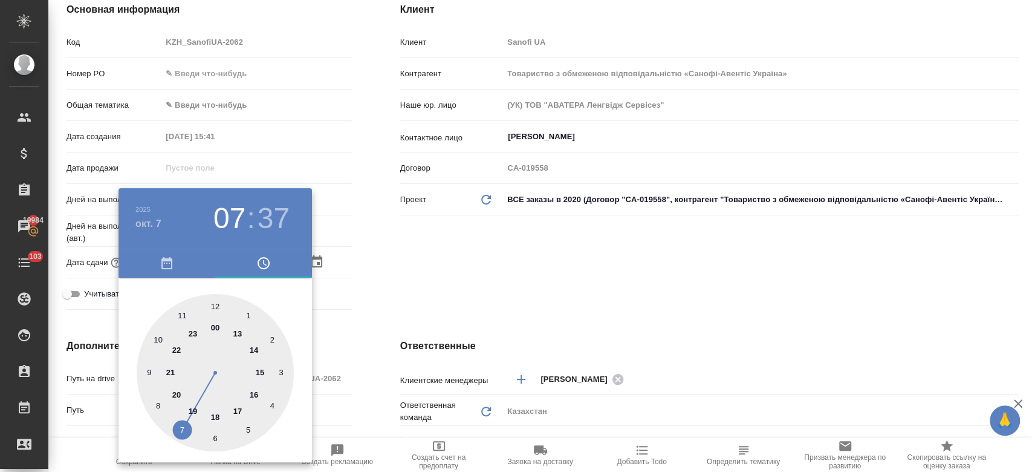
click at [238, 330] on div at bounding box center [215, 372] width 157 height 157
type input "07.10.2025 13:37"
type textarea "x"
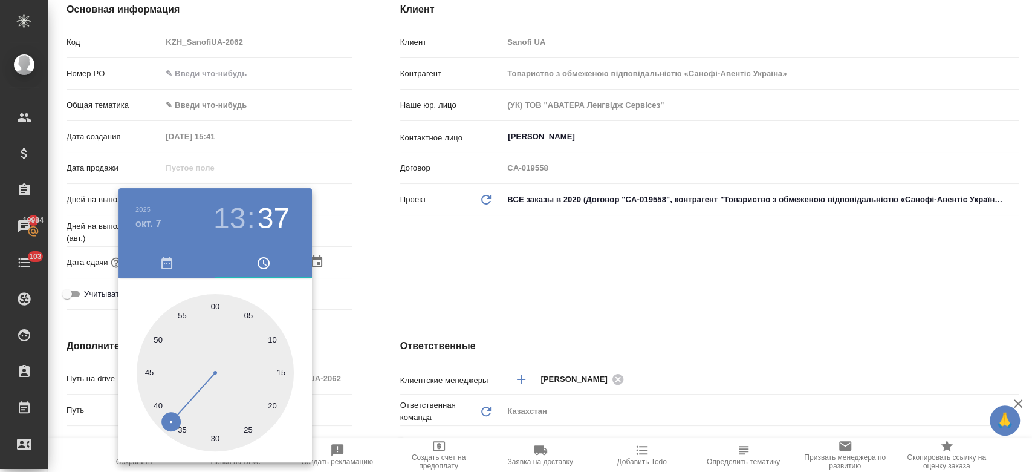
click at [213, 304] on div at bounding box center [215, 372] width 157 height 157
type input "07.10.2025 13:00"
type textarea "x"
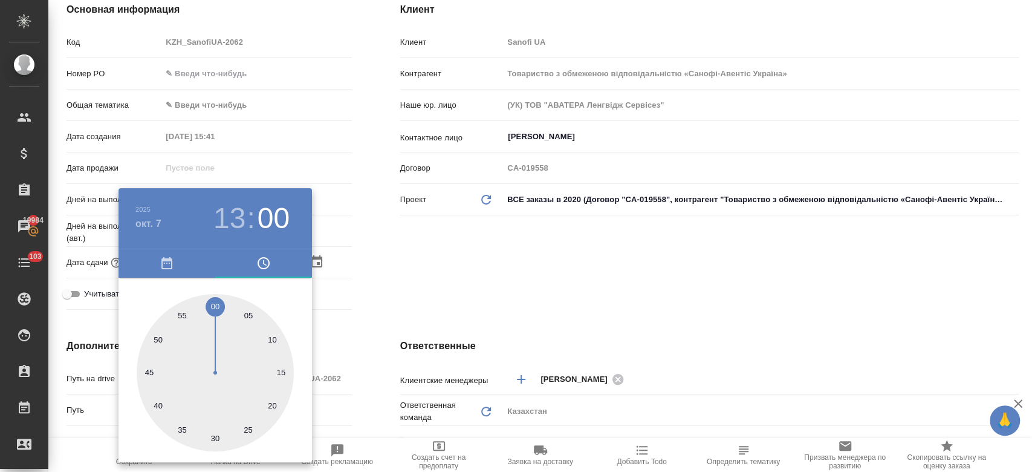
click at [388, 242] on div at bounding box center [516, 236] width 1032 height 472
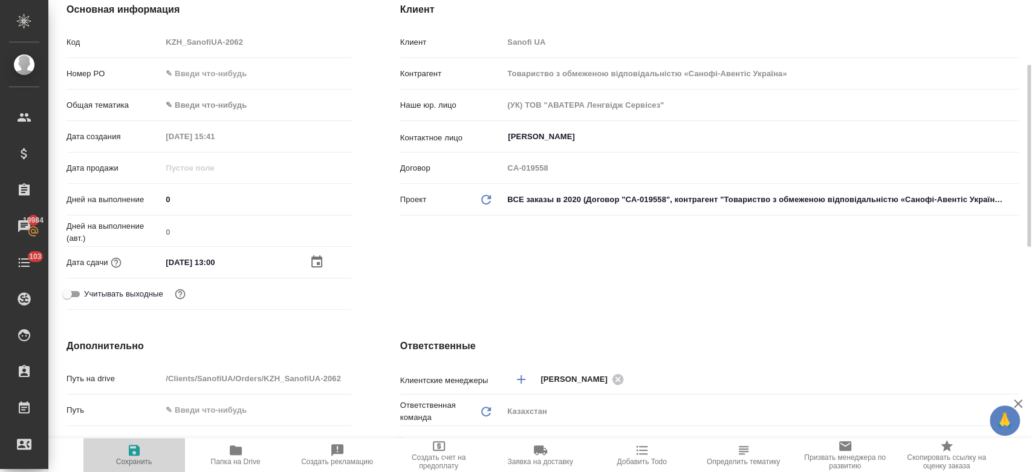
click at [136, 456] on icon "button" at bounding box center [134, 450] width 15 height 15
type textarea "x"
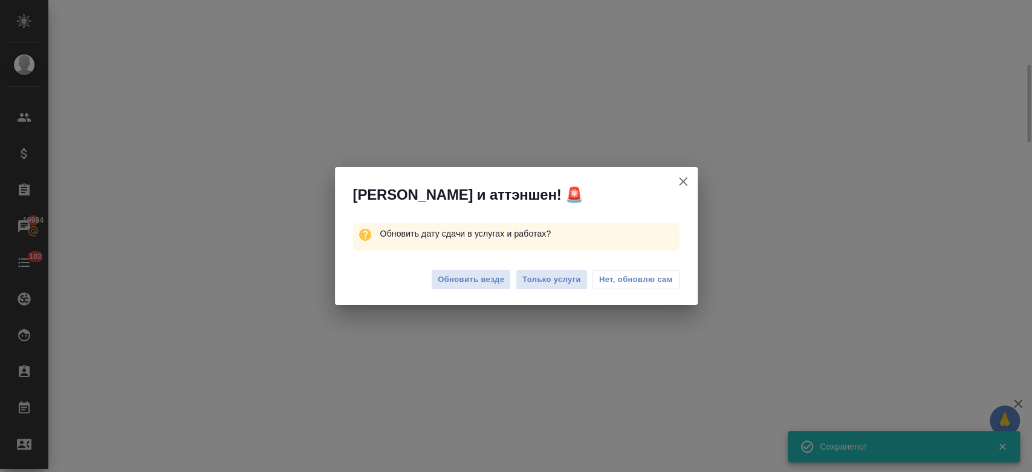
select select "RU"
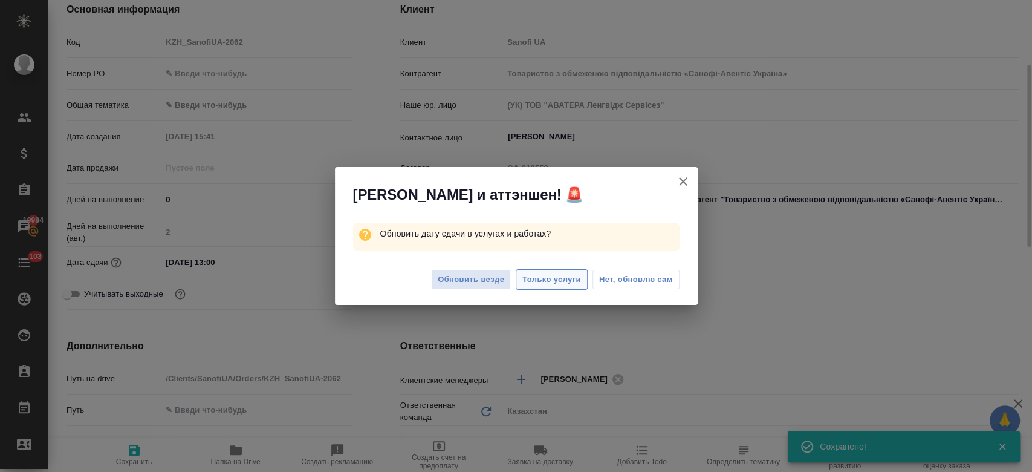
type textarea "x"
click at [554, 274] on span "Только услуги" at bounding box center [551, 280] width 59 height 14
type textarea "x"
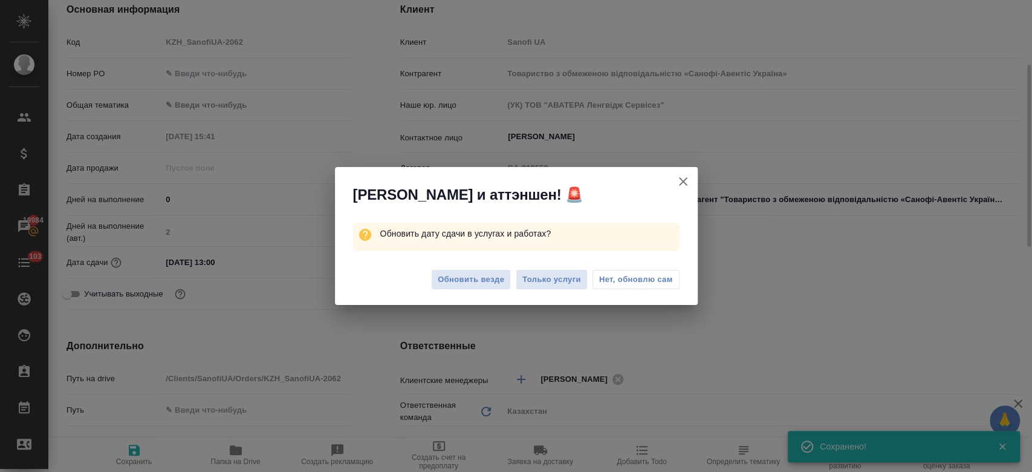
type textarea "x"
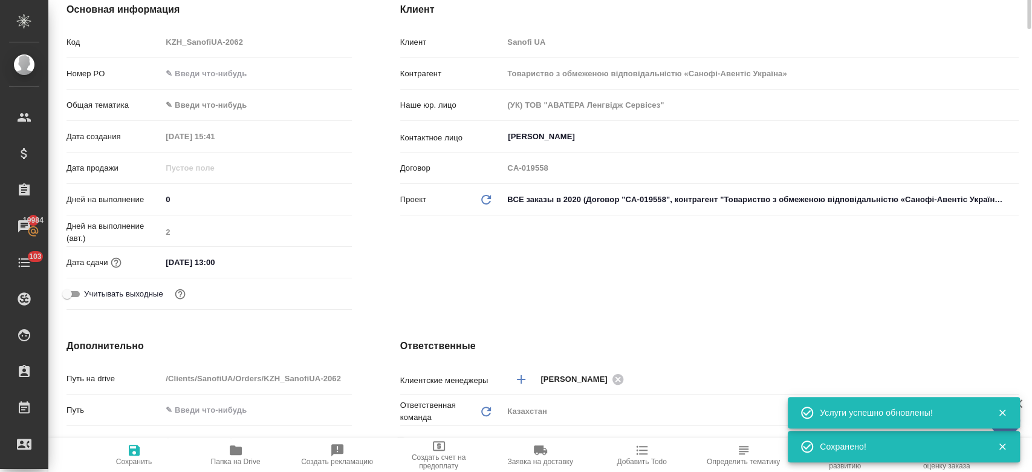
scroll to position [0, 0]
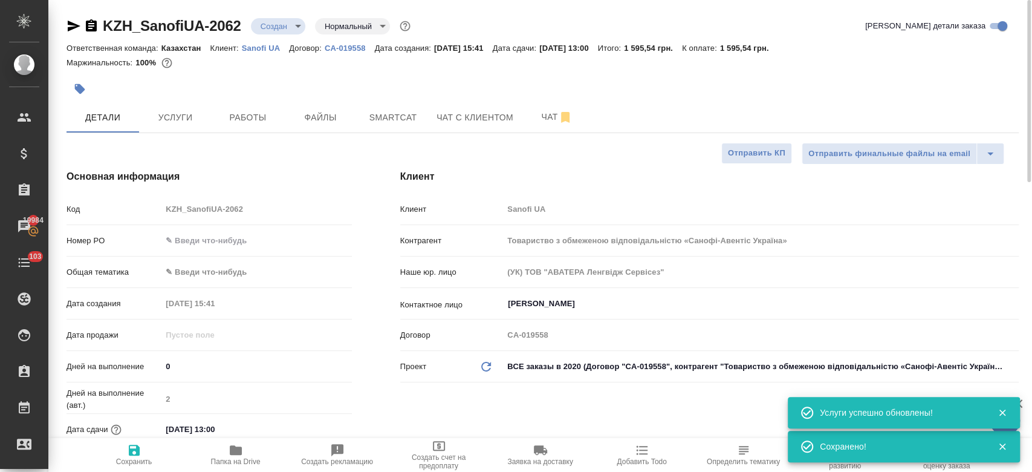
click at [274, 85] on div at bounding box center [384, 89] width 635 height 27
type textarea "x"
